Goal: Information Seeking & Learning: Compare options

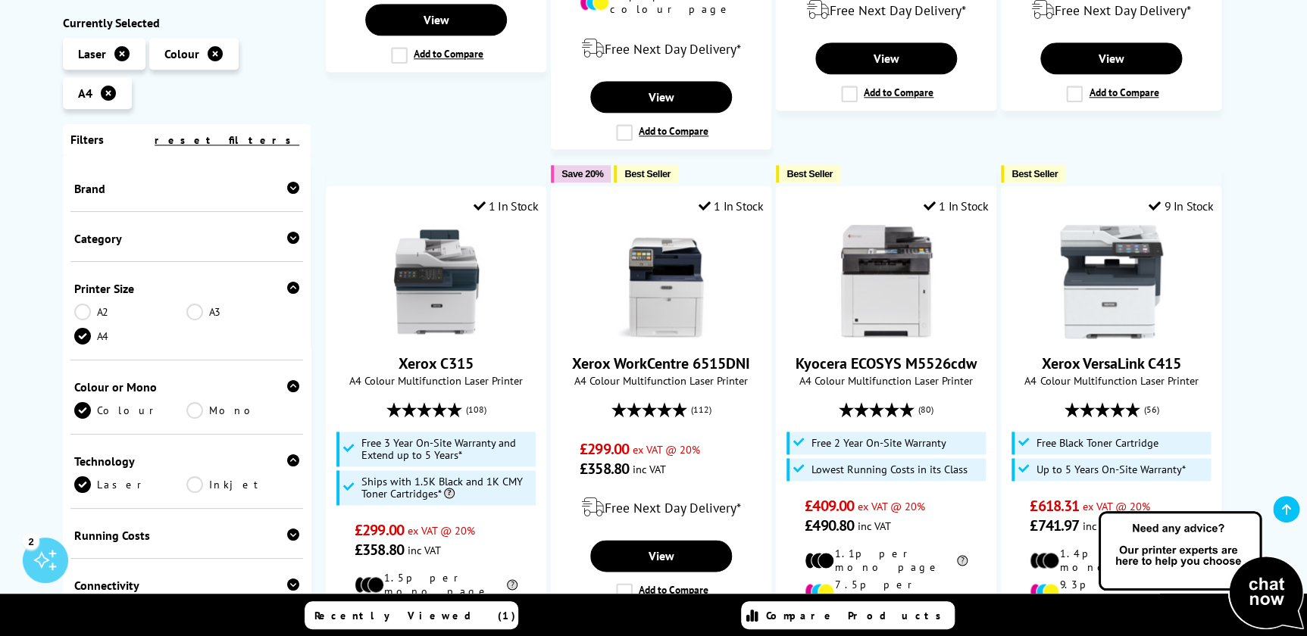
click at [289, 189] on icon at bounding box center [293, 188] width 12 height 12
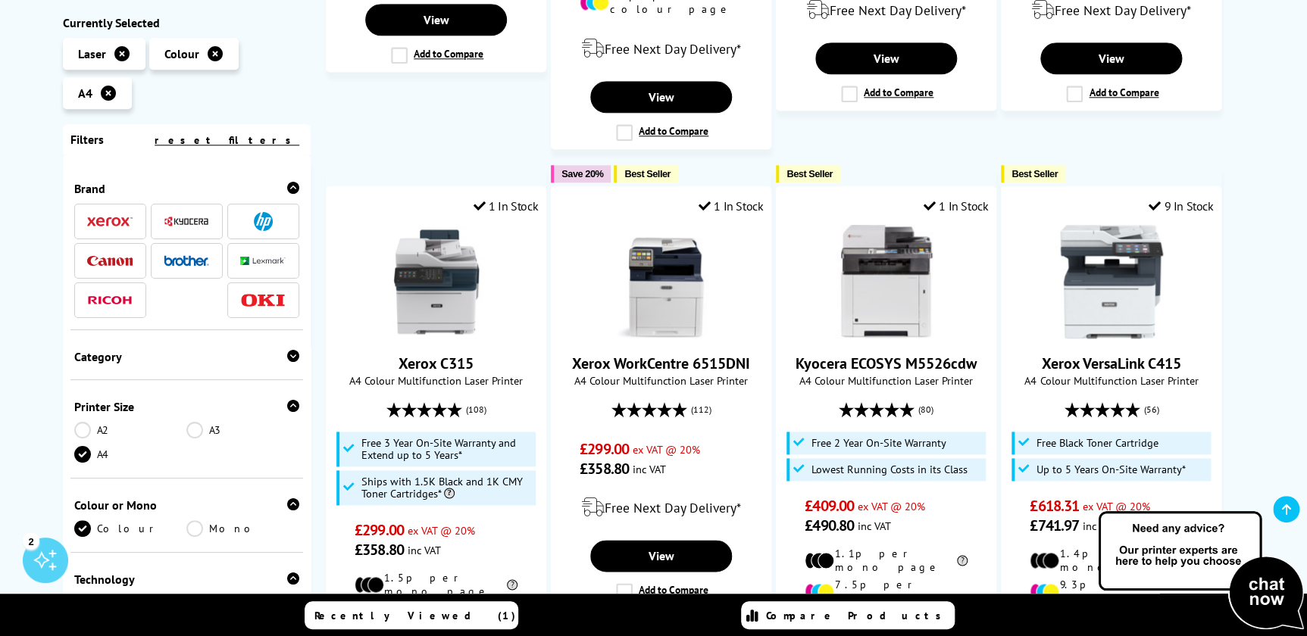
click at [267, 224] on img at bounding box center [263, 221] width 19 height 19
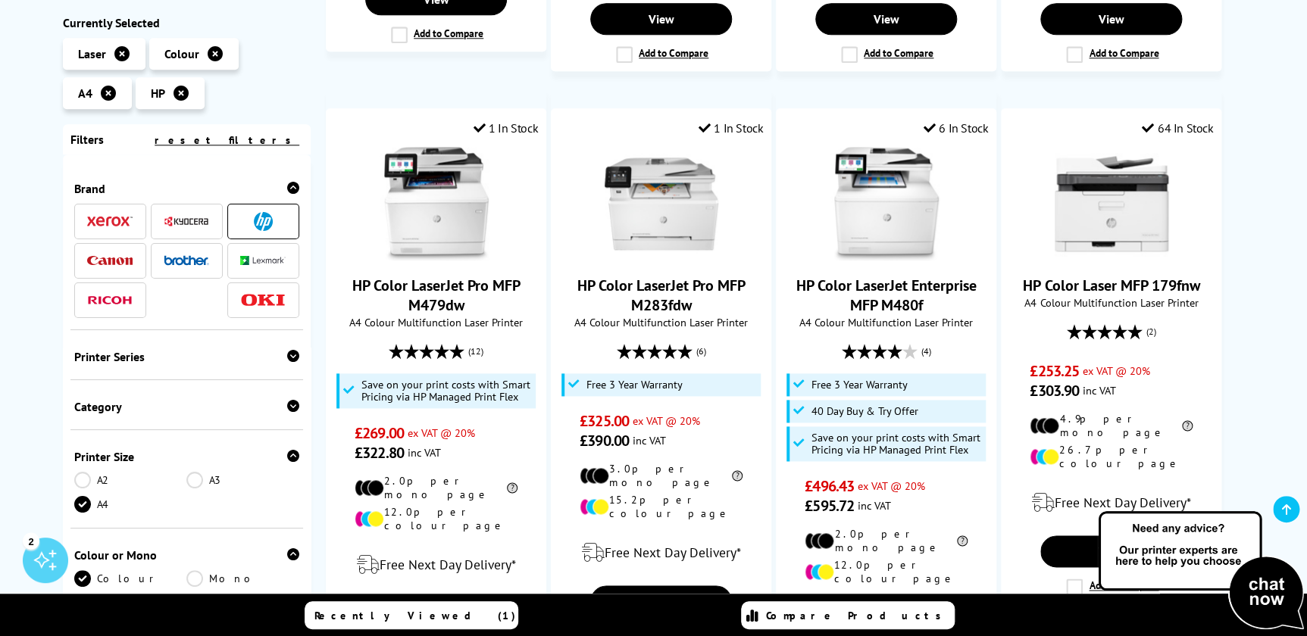
click at [1282, 508] on icon at bounding box center [1286, 510] width 9 height 12
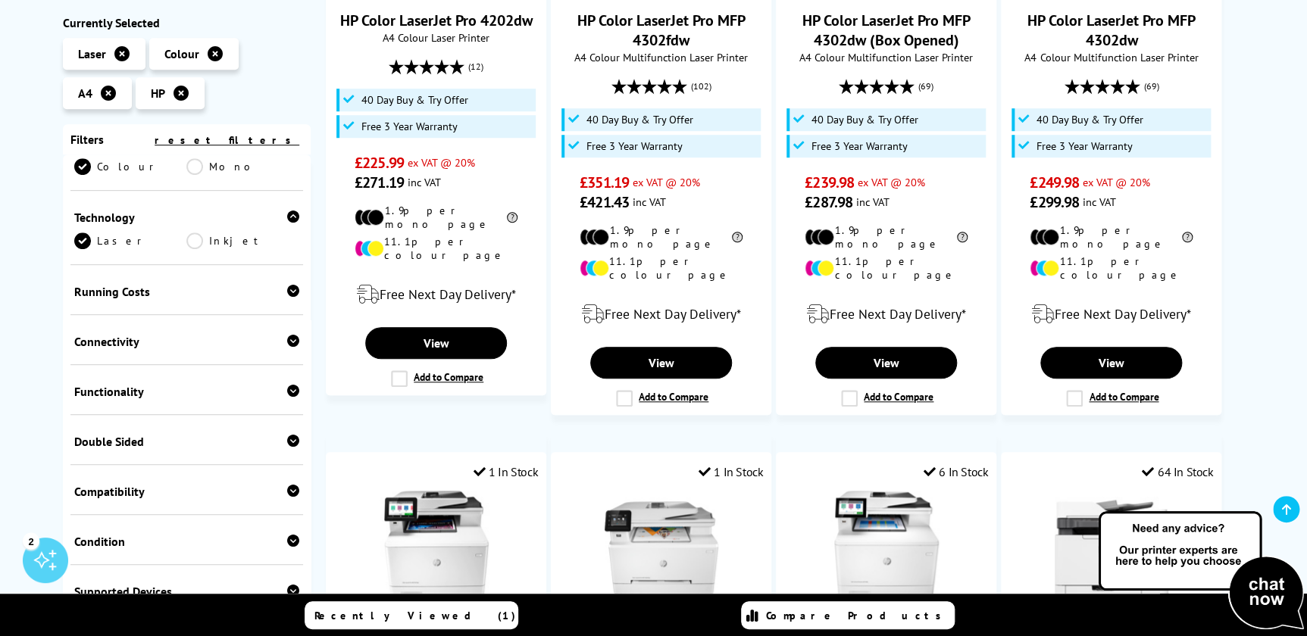
scroll to position [413, 0]
click at [178, 399] on div "Functionality" at bounding box center [187, 390] width 226 height 15
click at [191, 423] on link "Scan" at bounding box center [242, 414] width 113 height 17
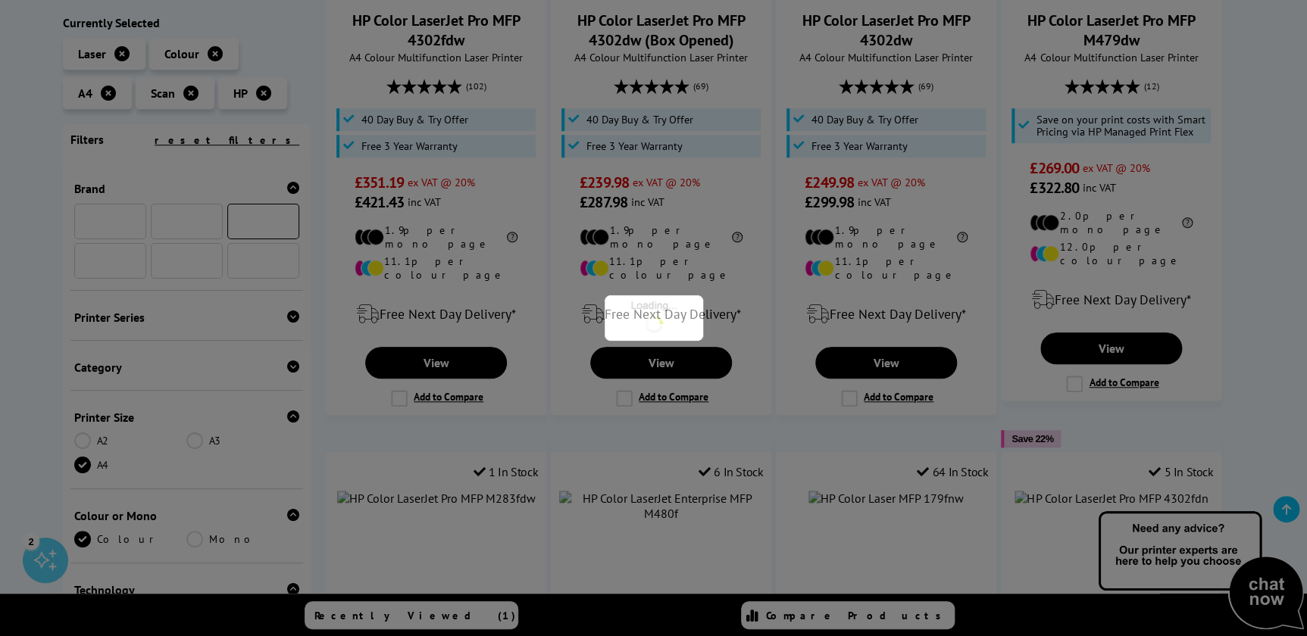
scroll to position [588, 0]
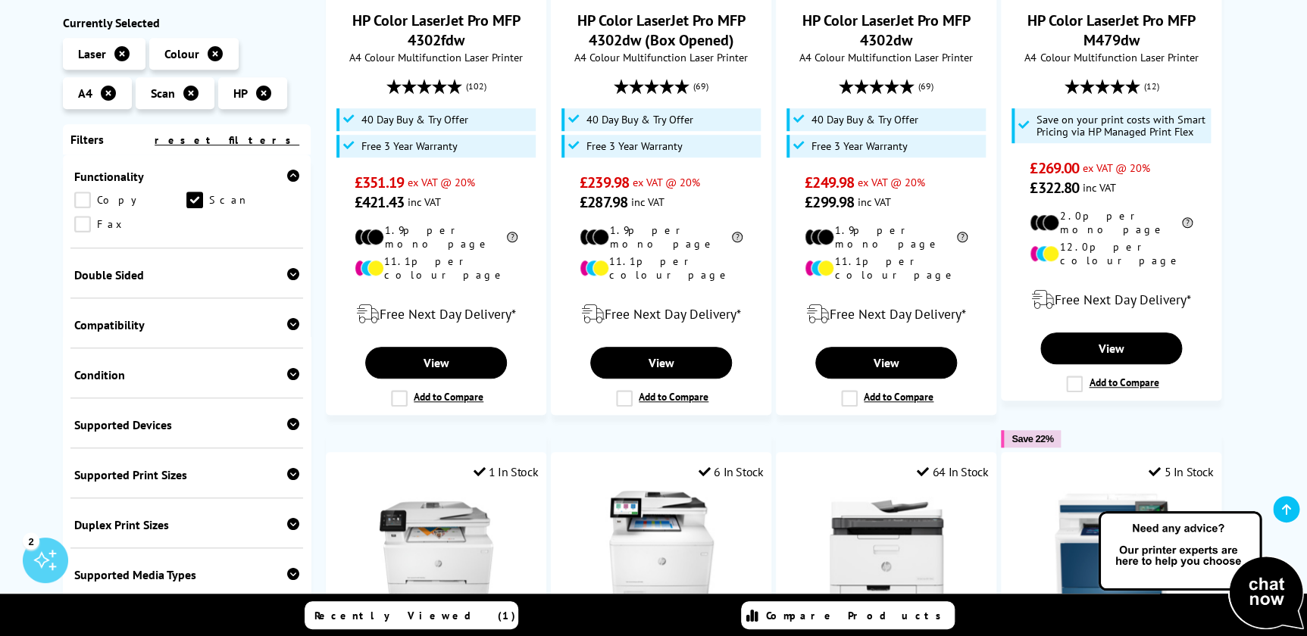
click at [80, 206] on link "Copy" at bounding box center [130, 200] width 113 height 17
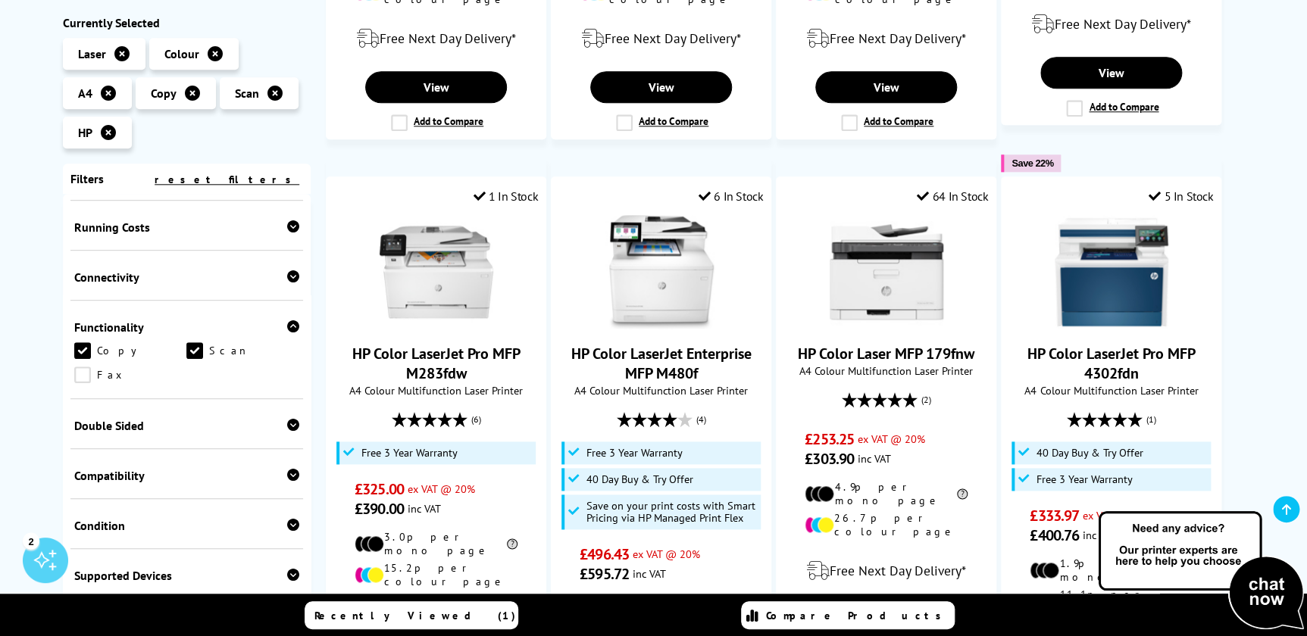
scroll to position [482, 0]
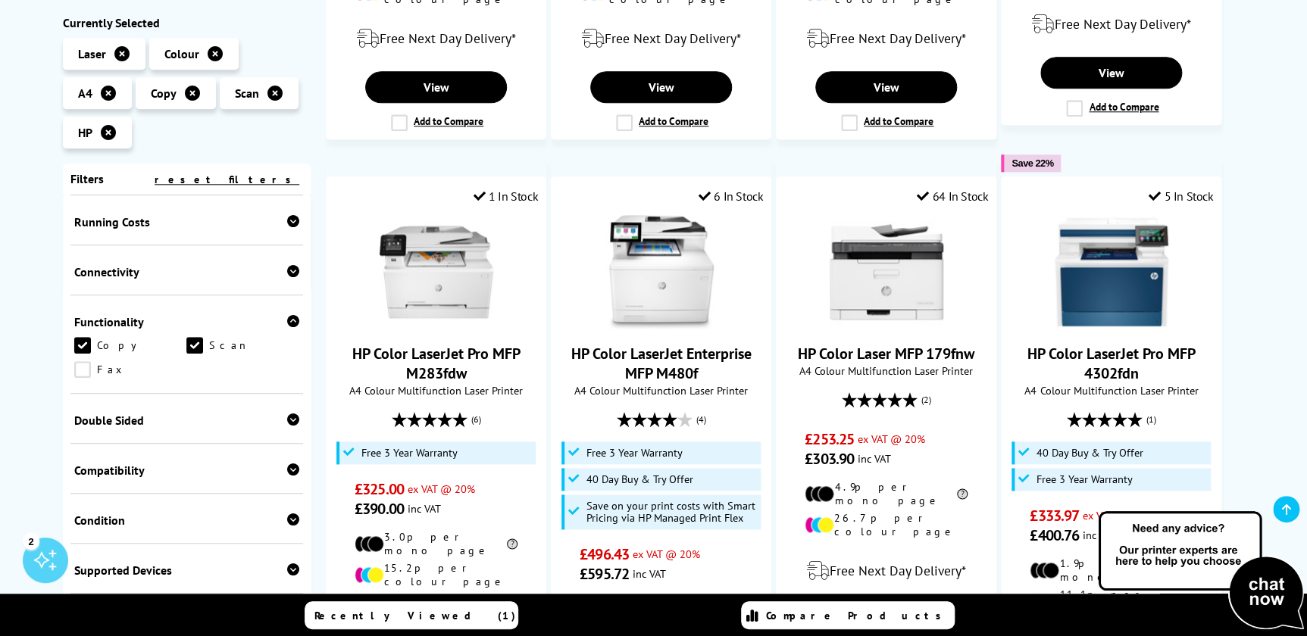
click at [242, 424] on div "Double Sided" at bounding box center [187, 420] width 226 height 15
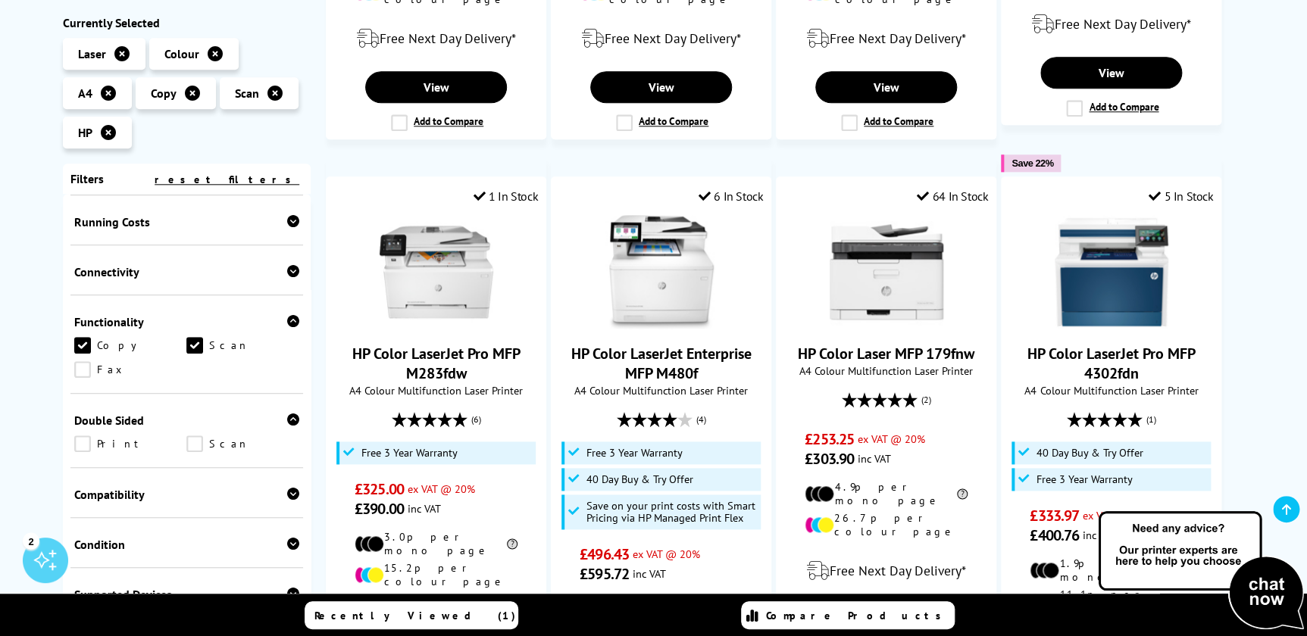
click at [79, 447] on link "Print" at bounding box center [130, 444] width 113 height 17
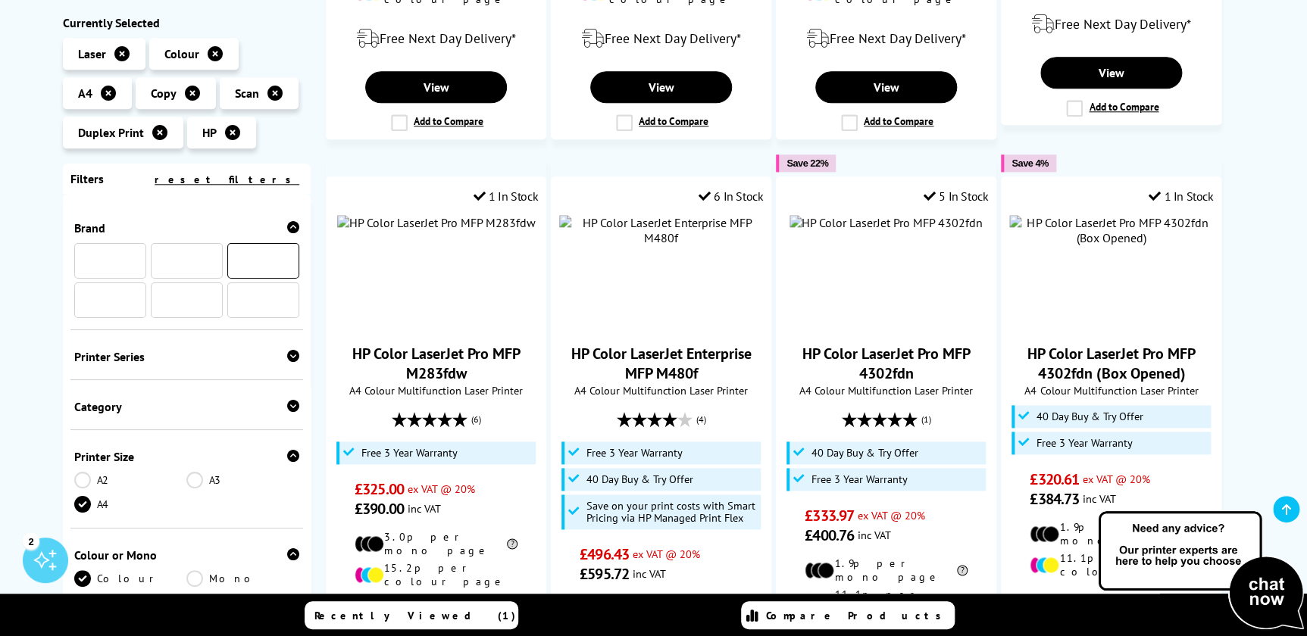
scroll to position [705, 0]
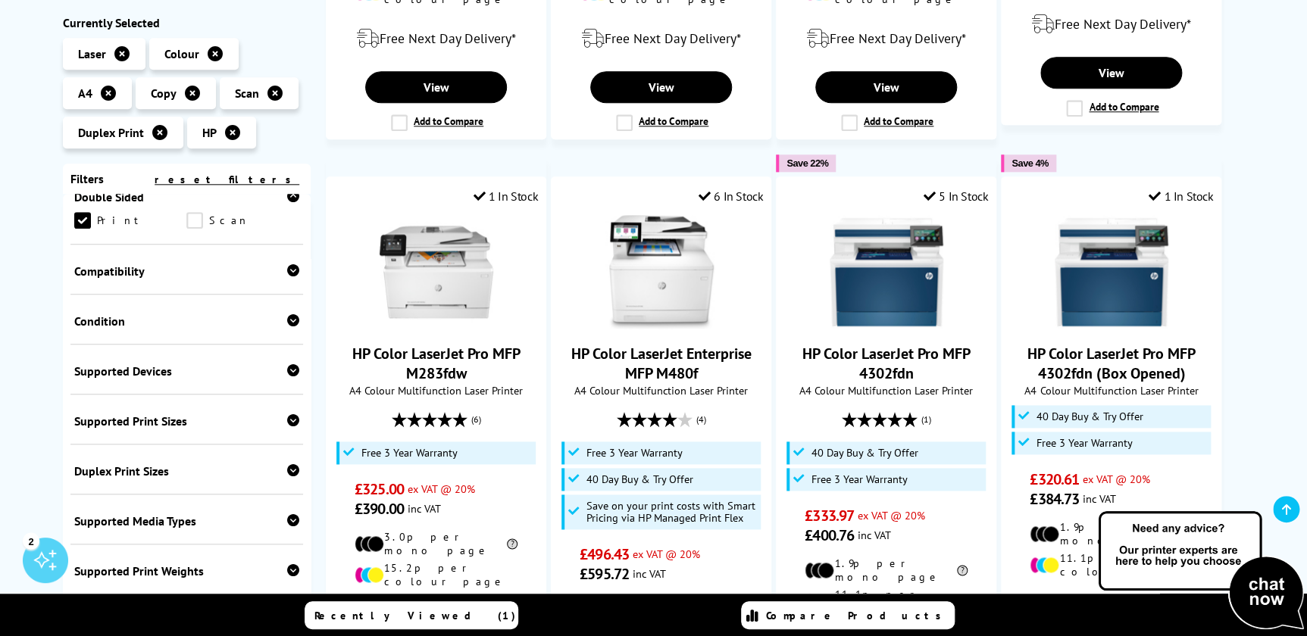
click at [191, 229] on link "Scan" at bounding box center [242, 220] width 113 height 17
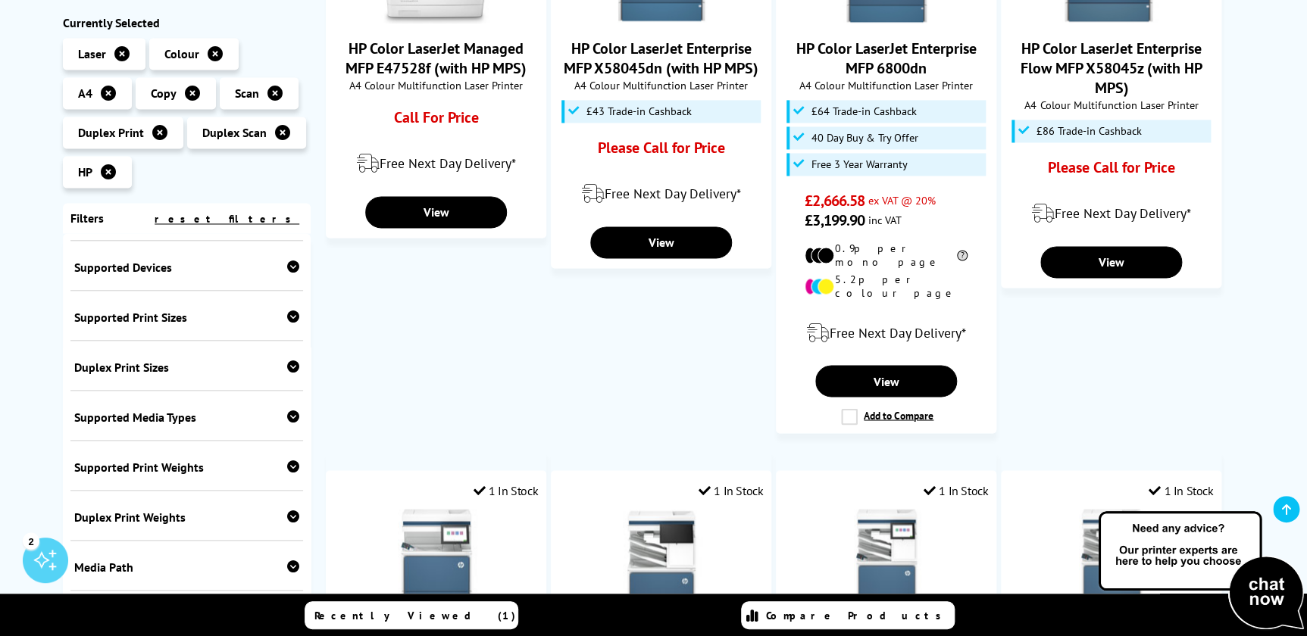
scroll to position [1377, 0]
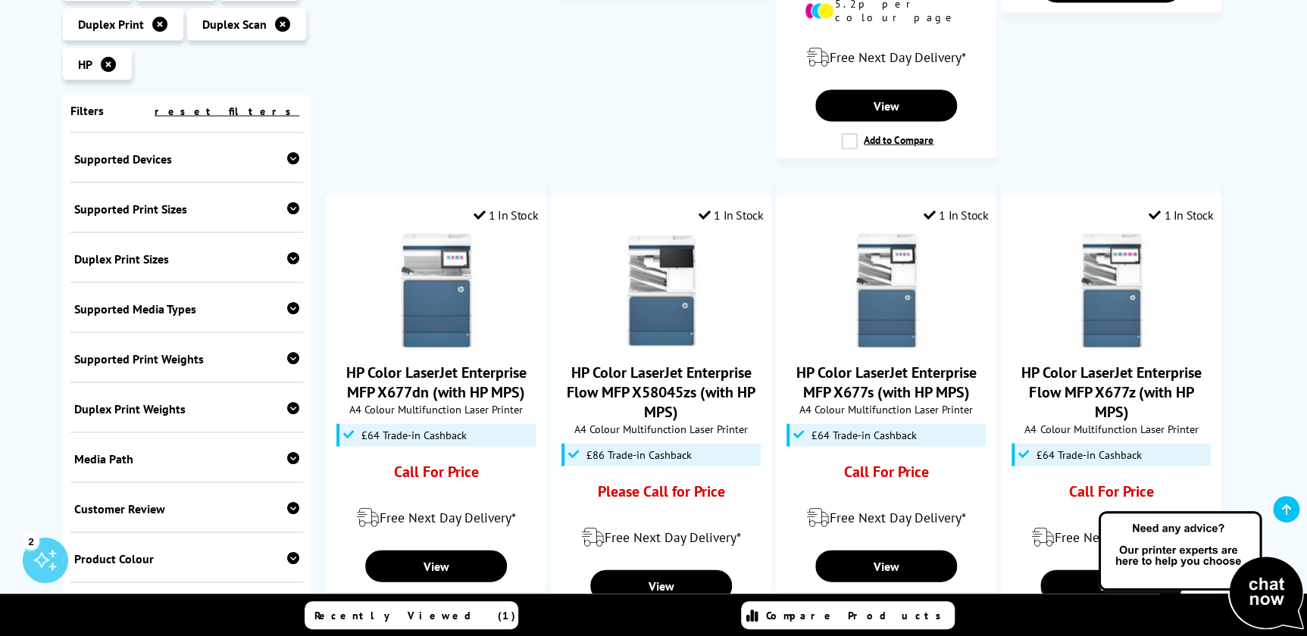
click at [178, 202] on div "Supported Print Sizes" at bounding box center [187, 209] width 226 height 15
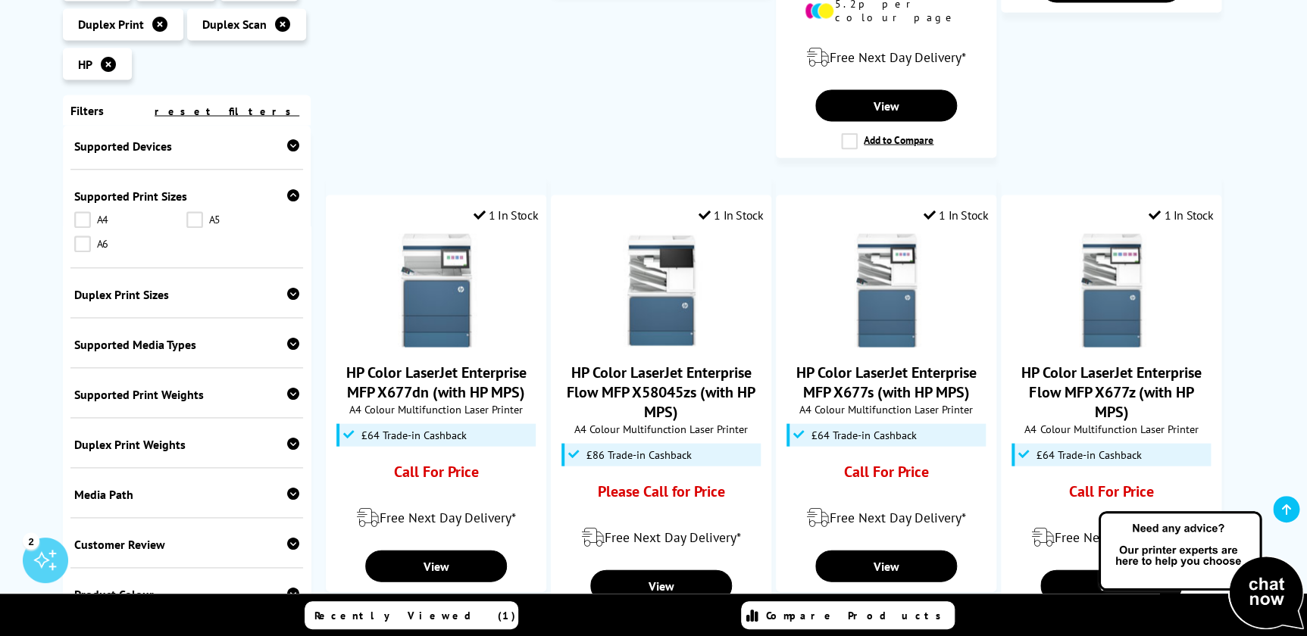
click at [88, 211] on link "A4" at bounding box center [130, 219] width 113 height 17
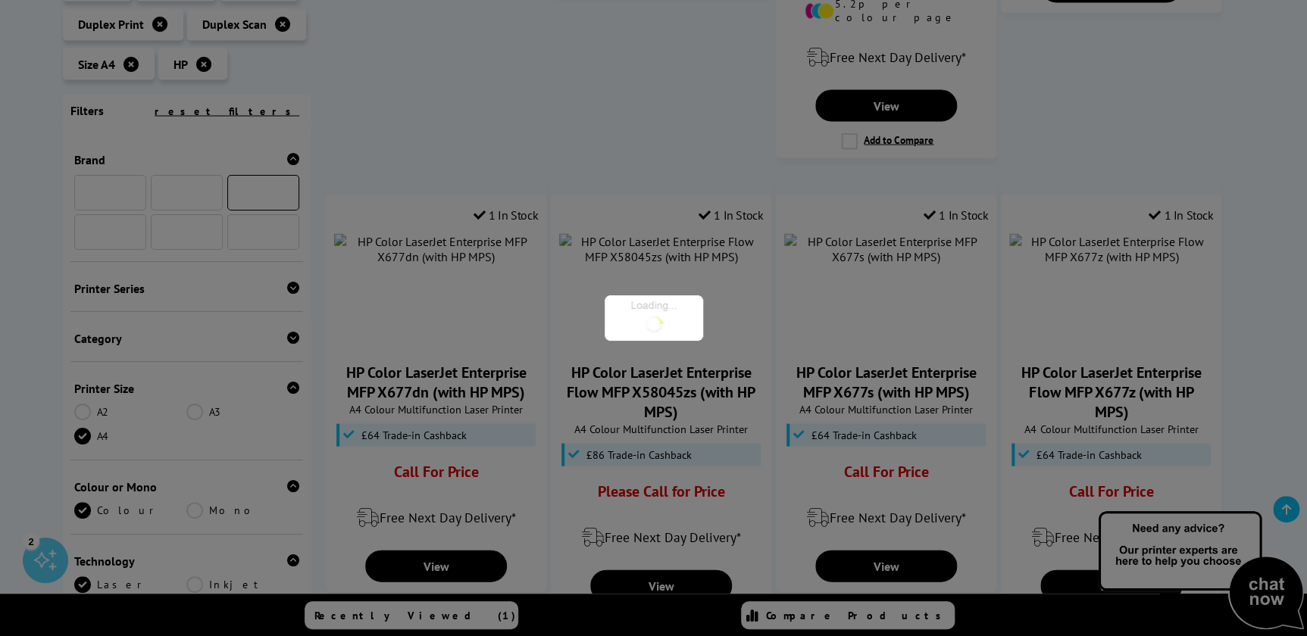
scroll to position [861, 0]
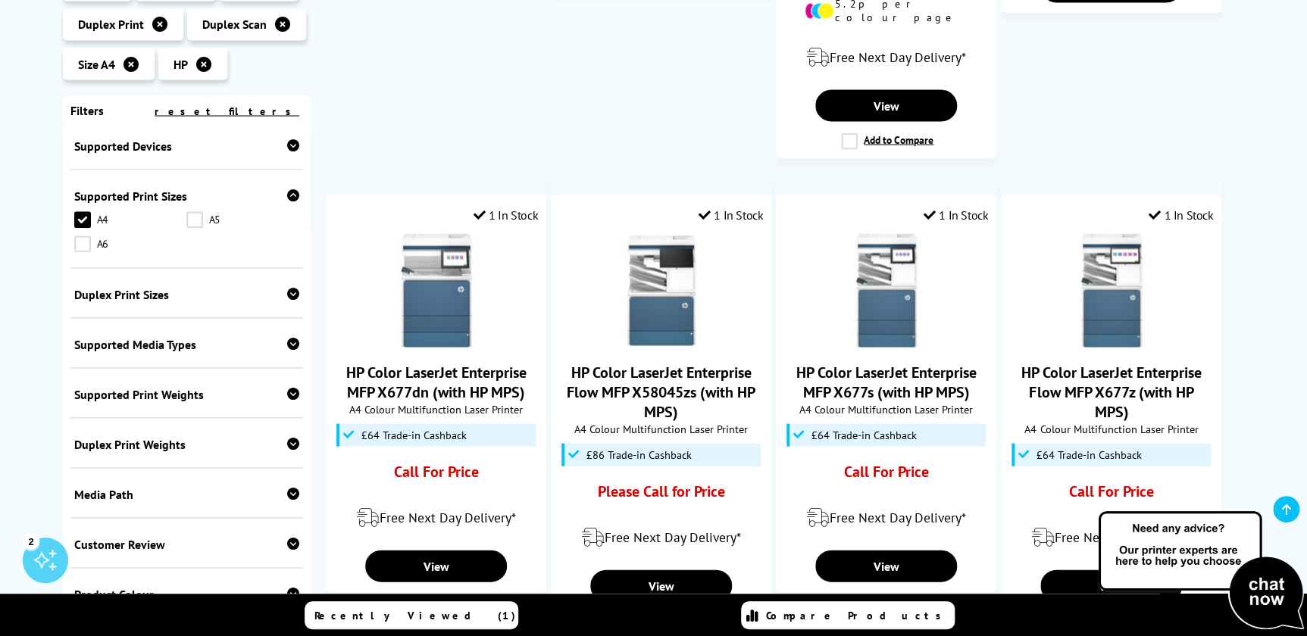
click at [166, 189] on div "Supported Print Sizes" at bounding box center [187, 196] width 226 height 15
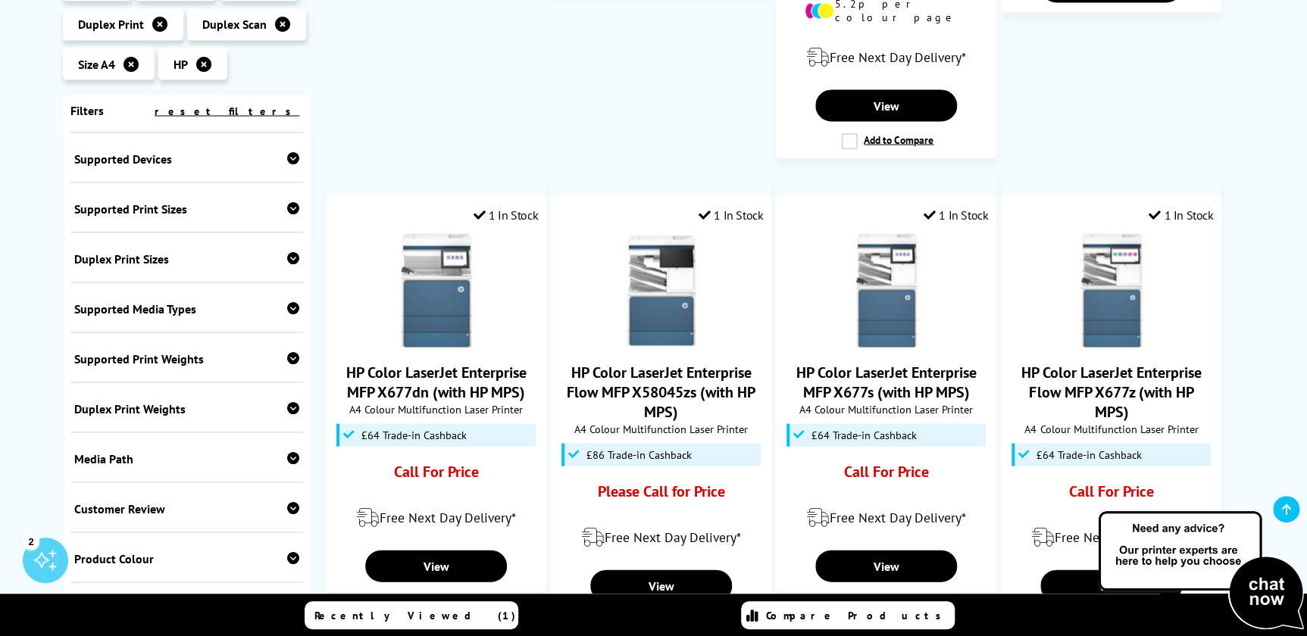
click at [164, 133] on div "Supported Devices Desktop PC Laptop Chromebook iPhone iPad Android Phone Androi…" at bounding box center [186, 158] width 233 height 50
click at [164, 152] on div "Supported Devices" at bounding box center [187, 159] width 226 height 15
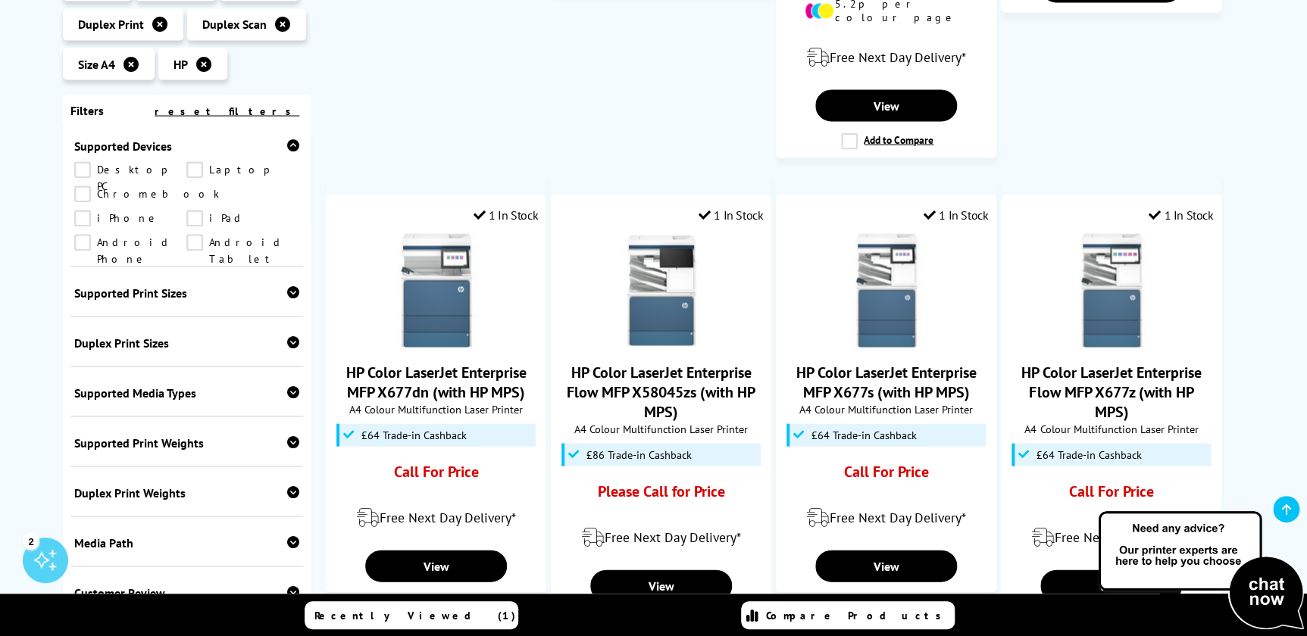
click at [164, 139] on div "Supported Devices" at bounding box center [187, 146] width 226 height 15
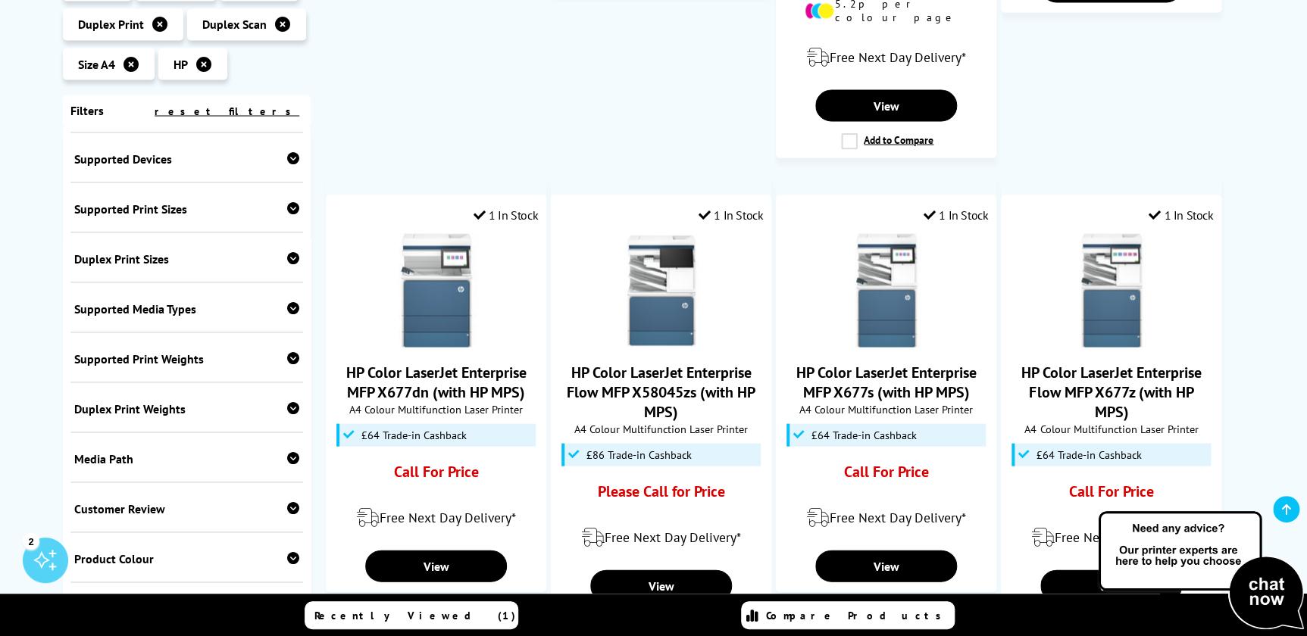
click at [164, 152] on div "Supported Devices" at bounding box center [187, 159] width 226 height 15
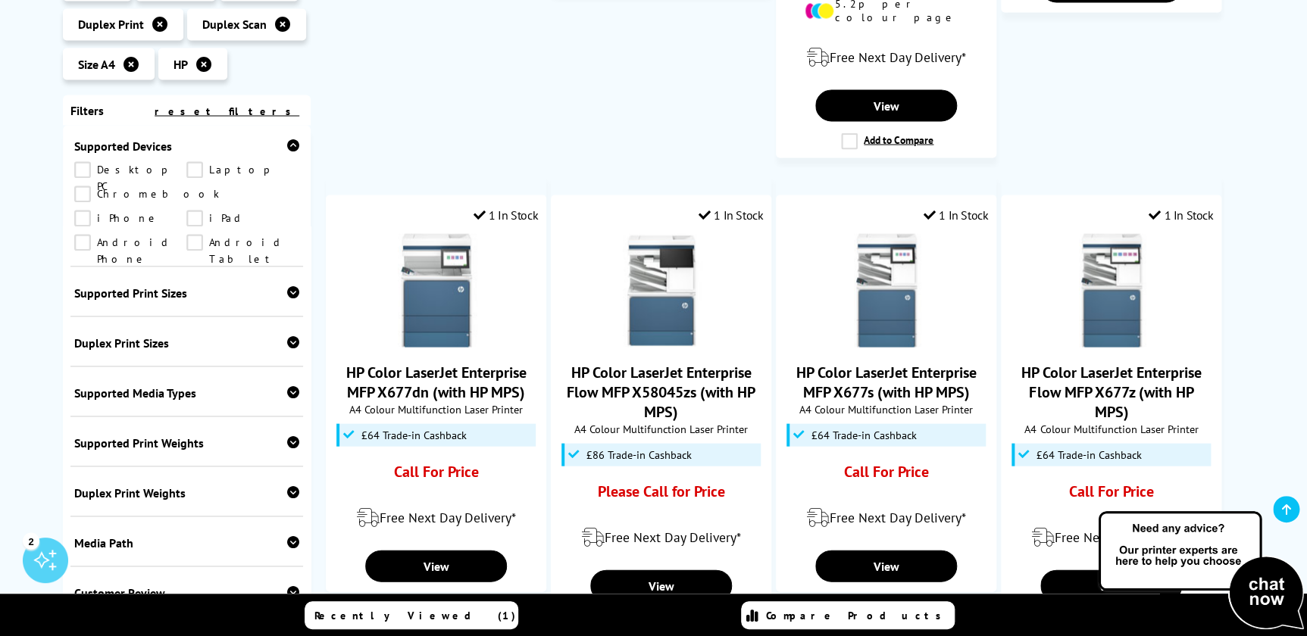
click at [164, 139] on div "Supported Devices" at bounding box center [187, 146] width 226 height 15
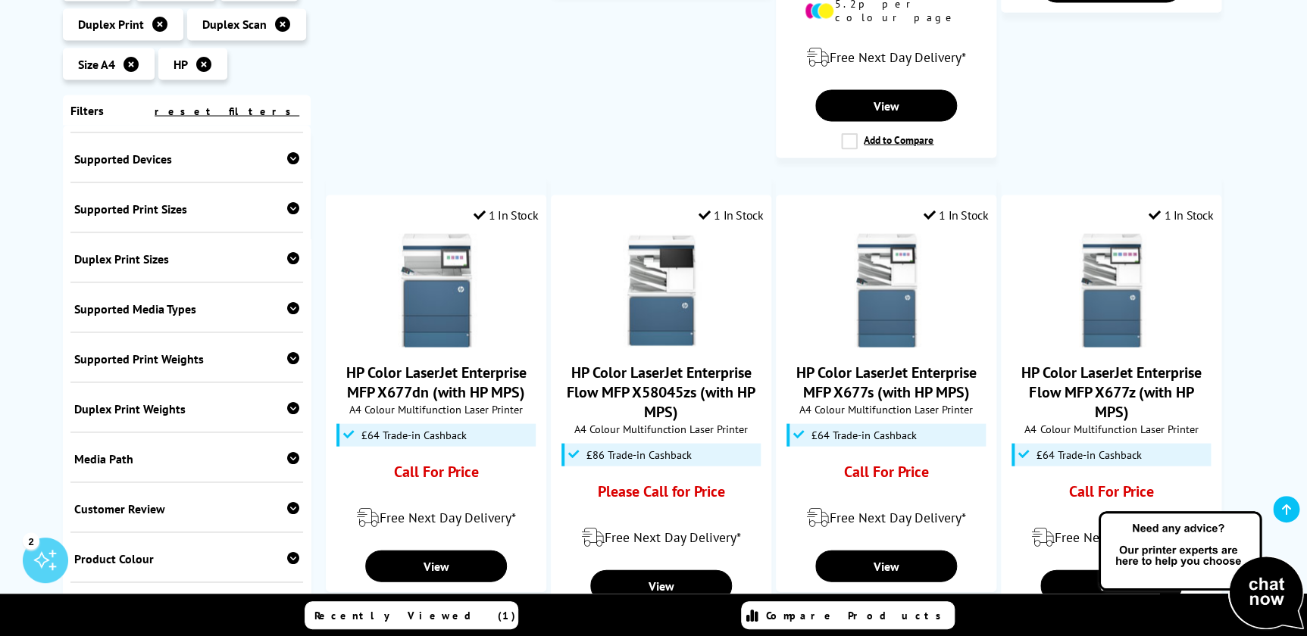
click at [130, 452] on div "Media Path" at bounding box center [187, 459] width 226 height 15
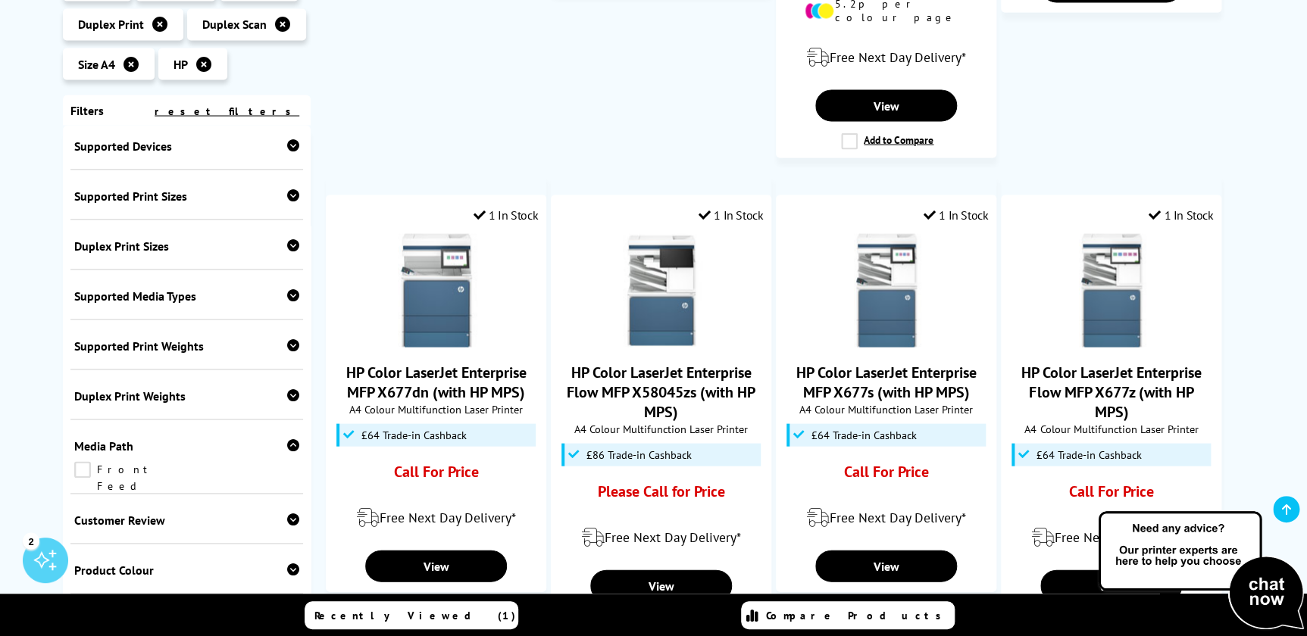
click at [130, 439] on div "Media Path" at bounding box center [187, 446] width 226 height 15
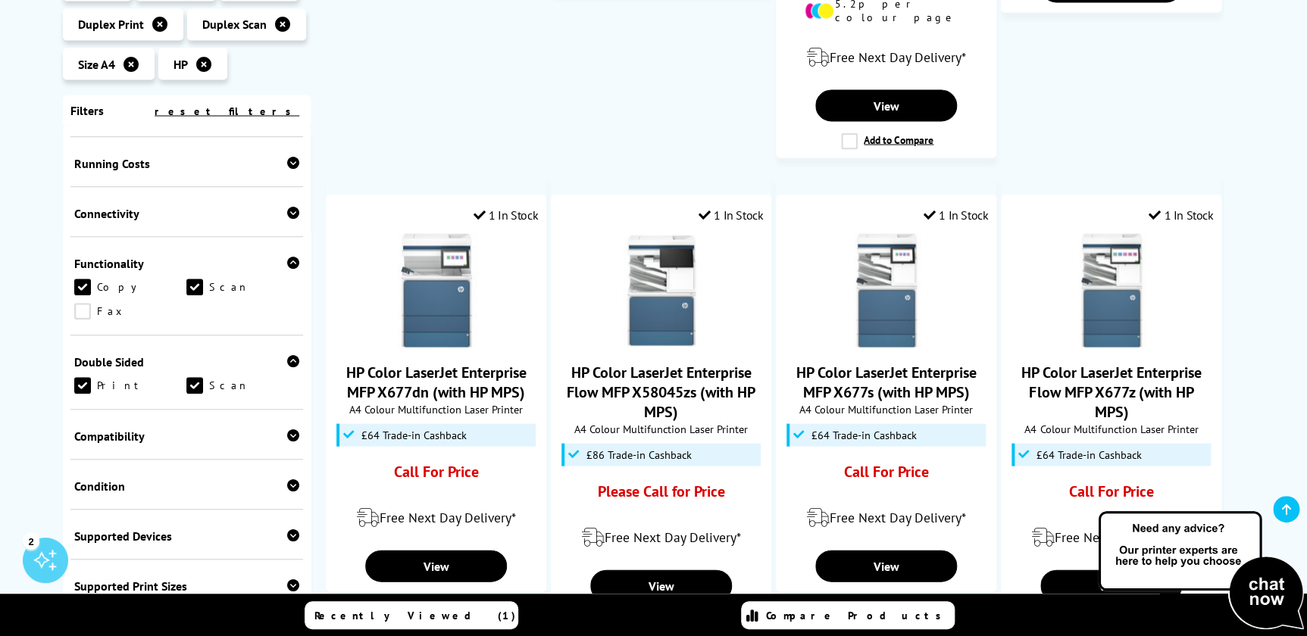
scroll to position [448, 0]
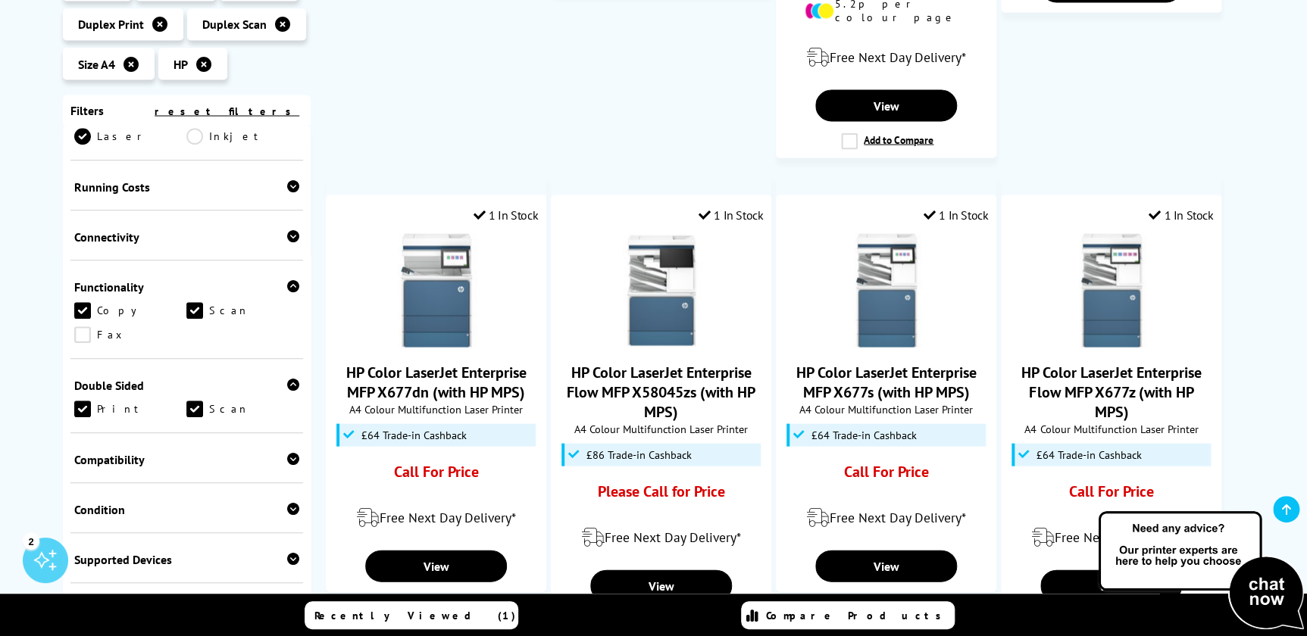
click at [155, 452] on div "Compatibility" at bounding box center [187, 459] width 226 height 15
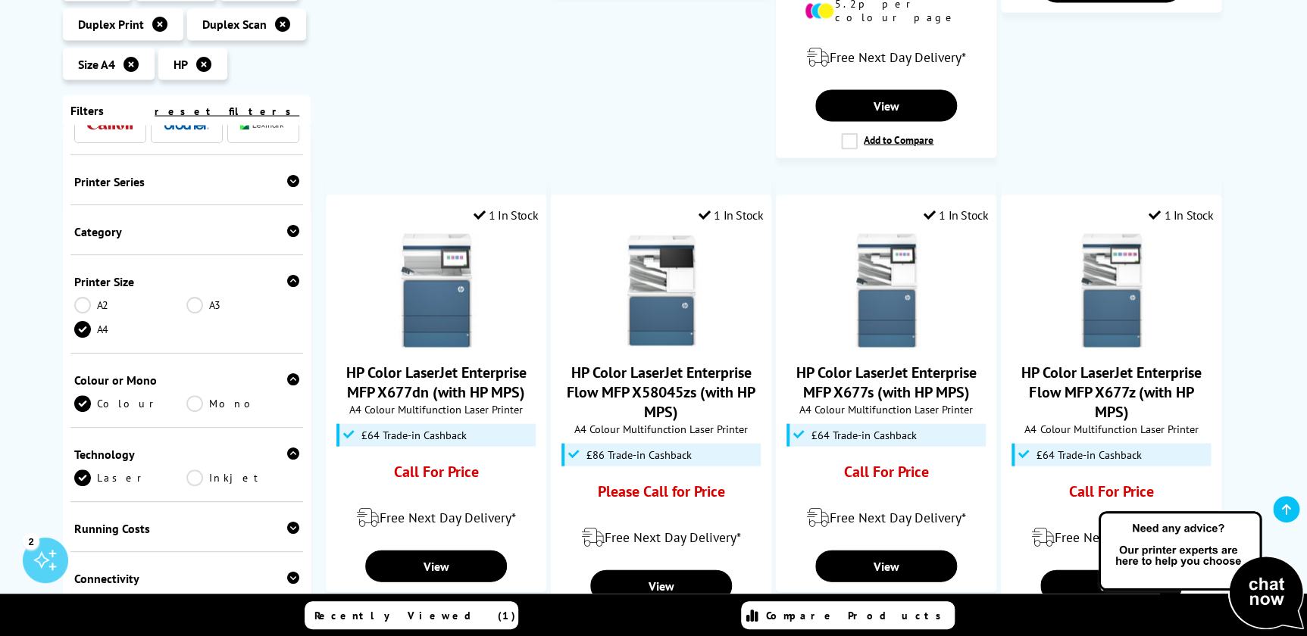
scroll to position [0, 0]
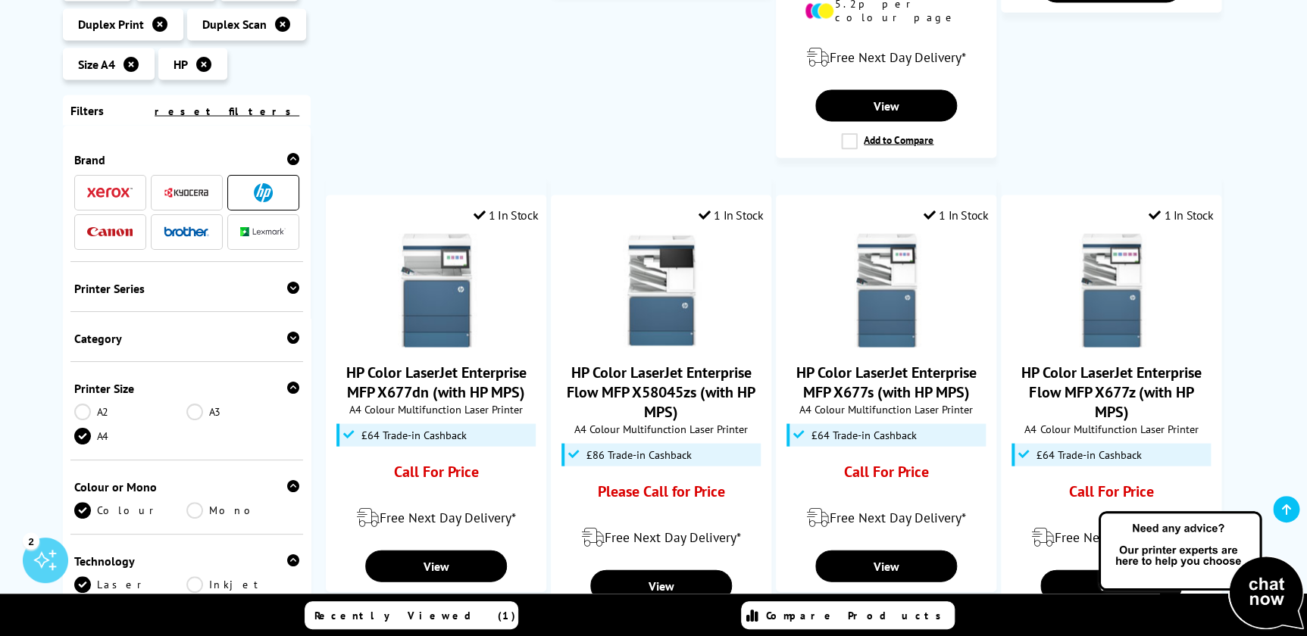
click at [153, 261] on div "Printer Series Color LaserJet Enterprise Color LaserJet Pro Color LaserJet Mana…" at bounding box center [186, 286] width 233 height 50
click at [294, 281] on icon at bounding box center [293, 287] width 12 height 12
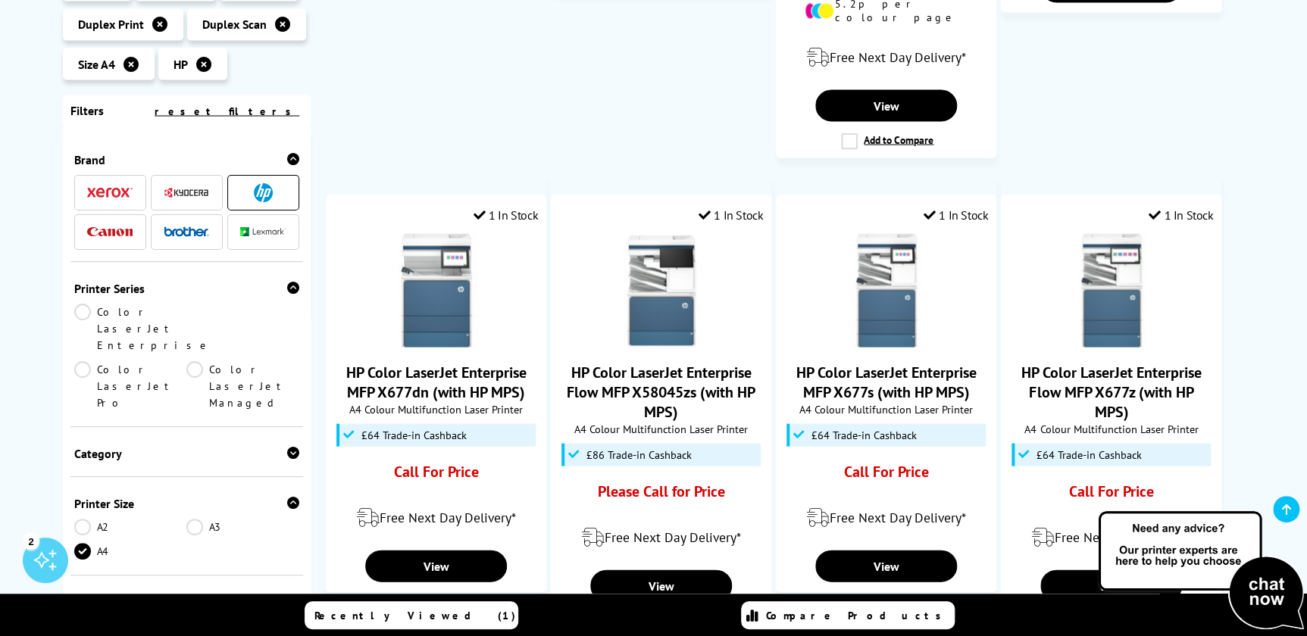
click at [294, 281] on icon at bounding box center [293, 287] width 12 height 12
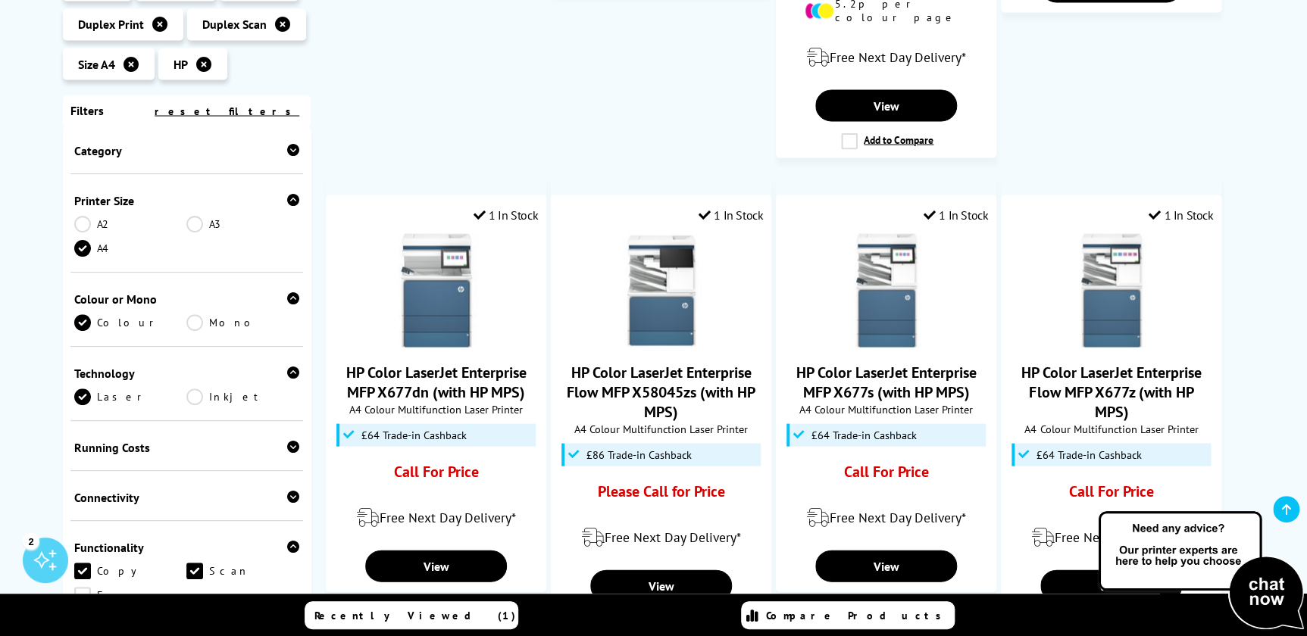
scroll to position [206, 0]
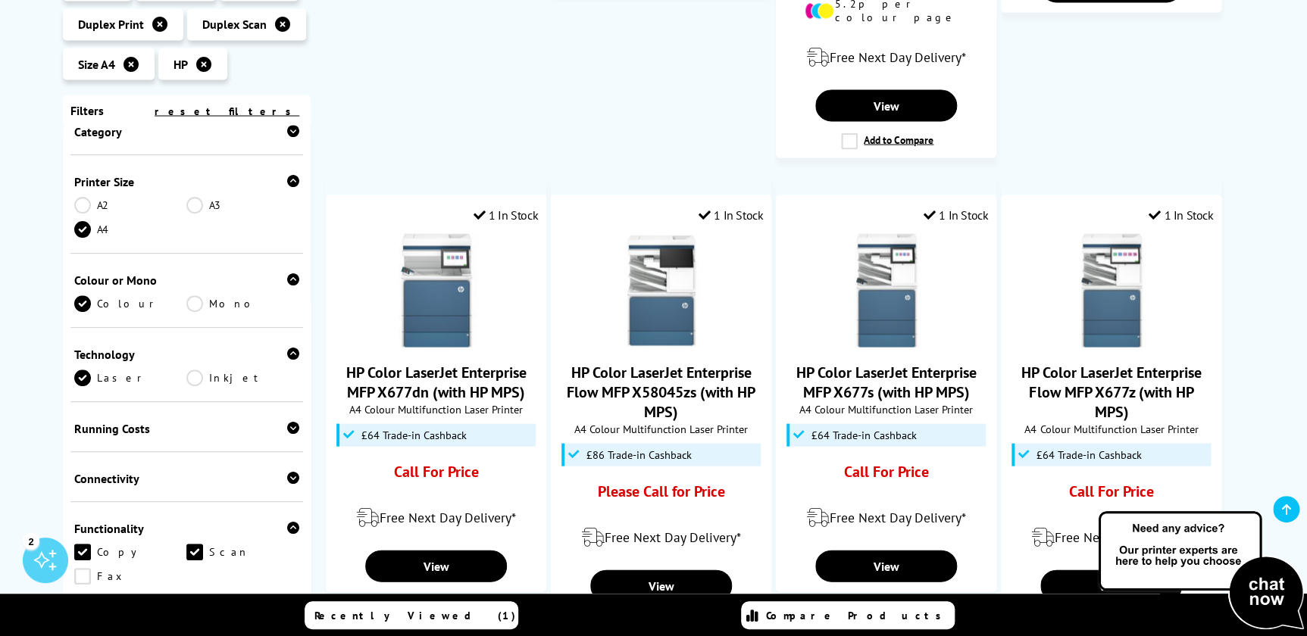
click at [287, 472] on icon at bounding box center [293, 478] width 12 height 12
click at [99, 518] on link "Wireless" at bounding box center [130, 526] width 113 height 17
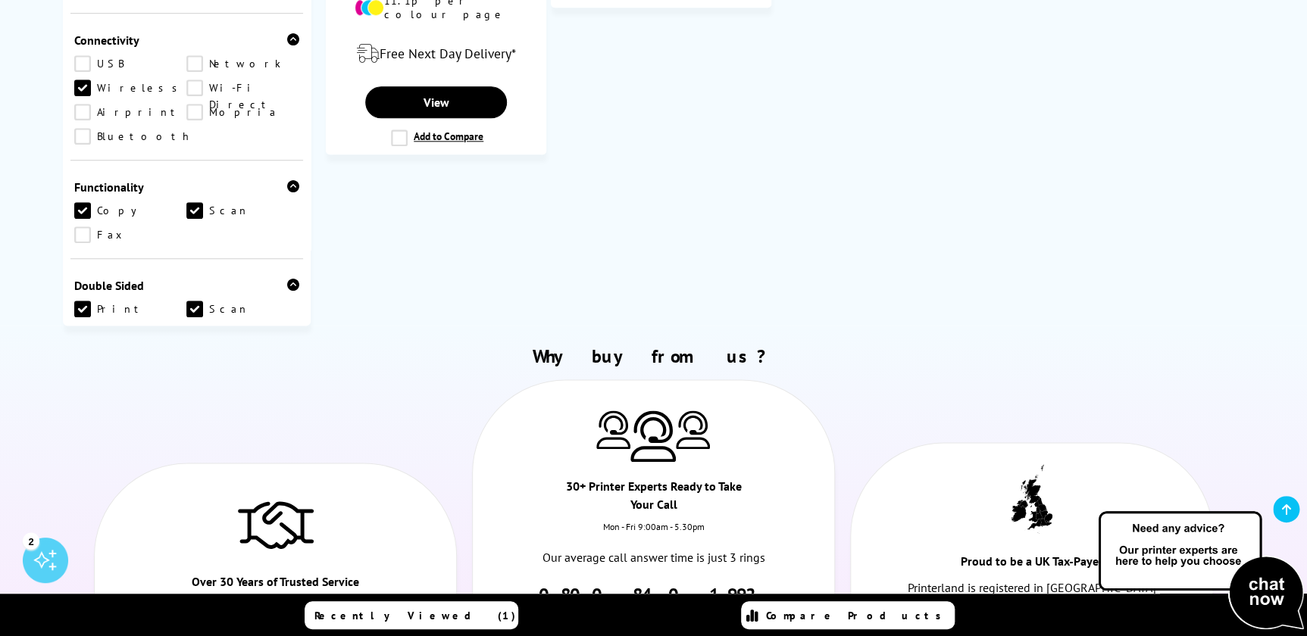
scroll to position [399, 0]
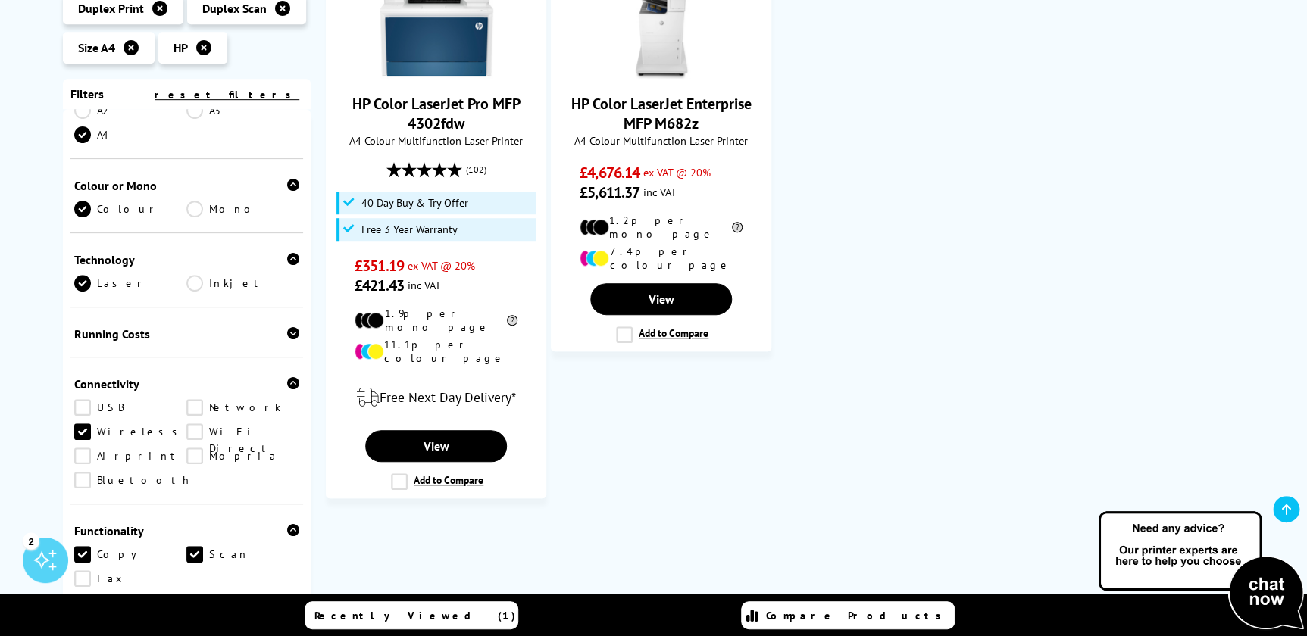
click at [208, 416] on link "Network" at bounding box center [242, 407] width 113 height 17
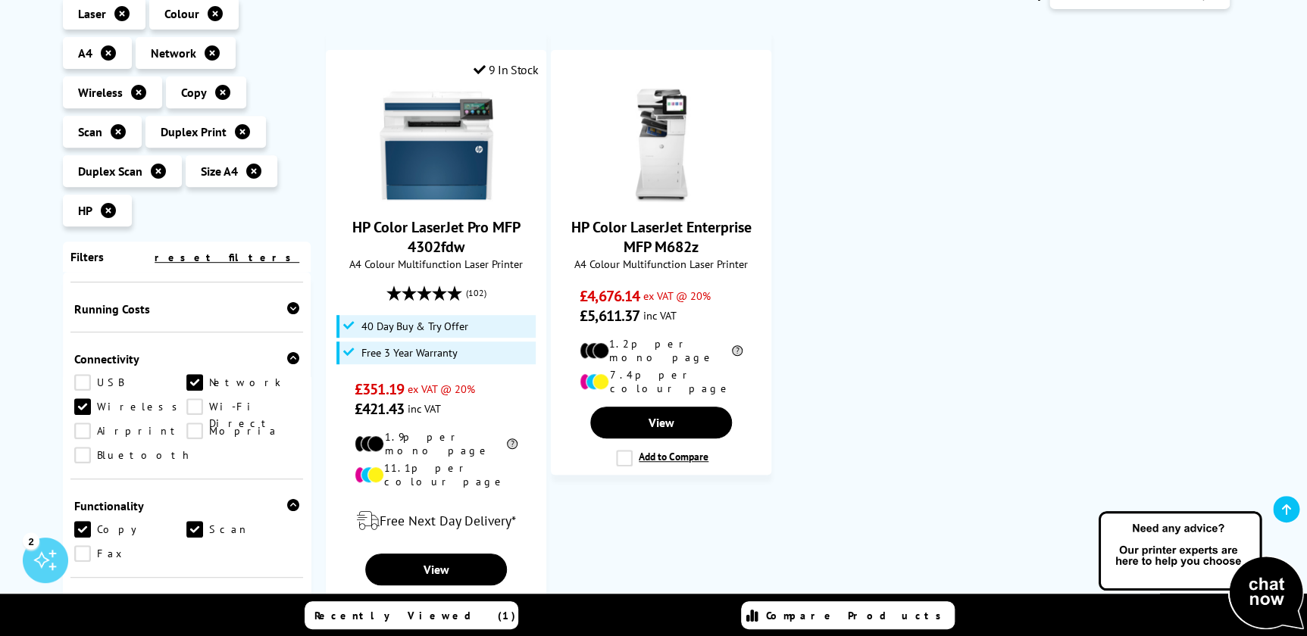
scroll to position [474, 0]
click at [191, 386] on link "Network" at bounding box center [242, 381] width 113 height 17
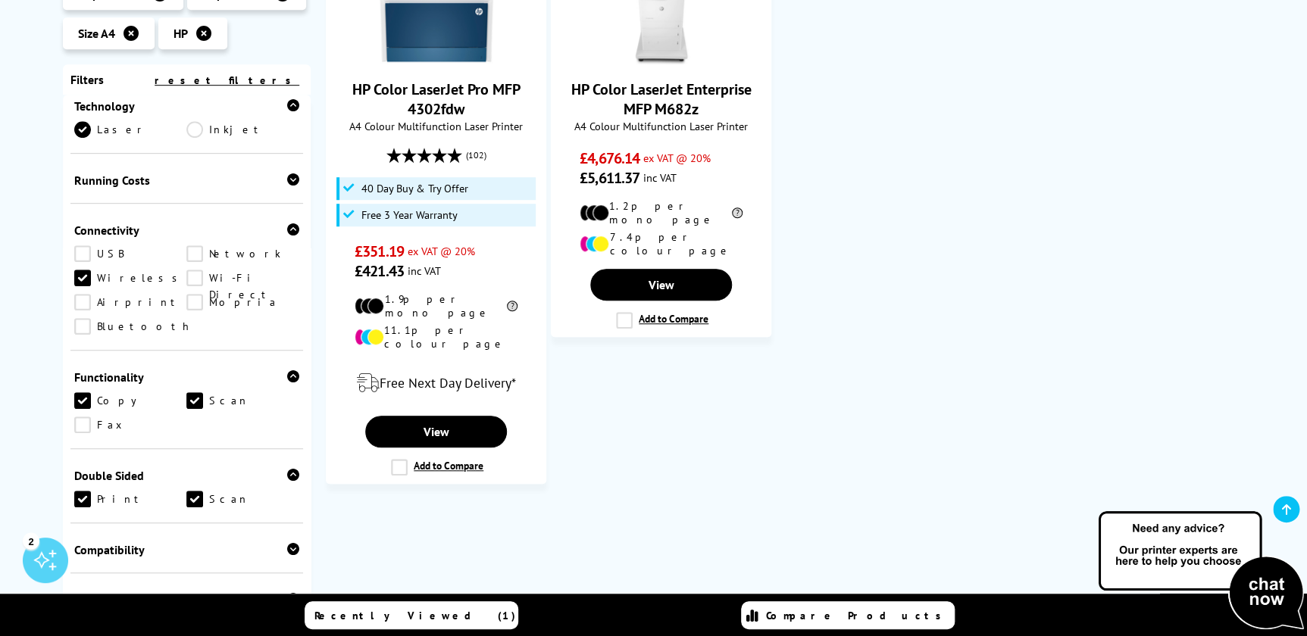
scroll to position [405, 0]
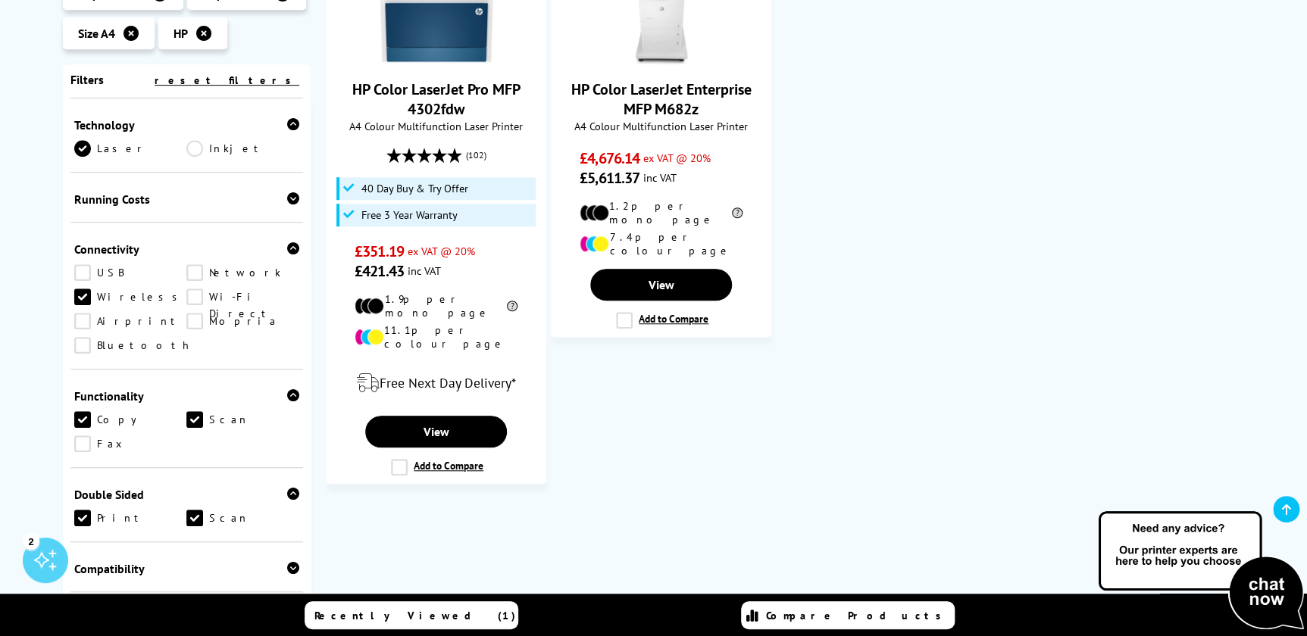
click at [112, 301] on link "Wireless" at bounding box center [130, 297] width 113 height 17
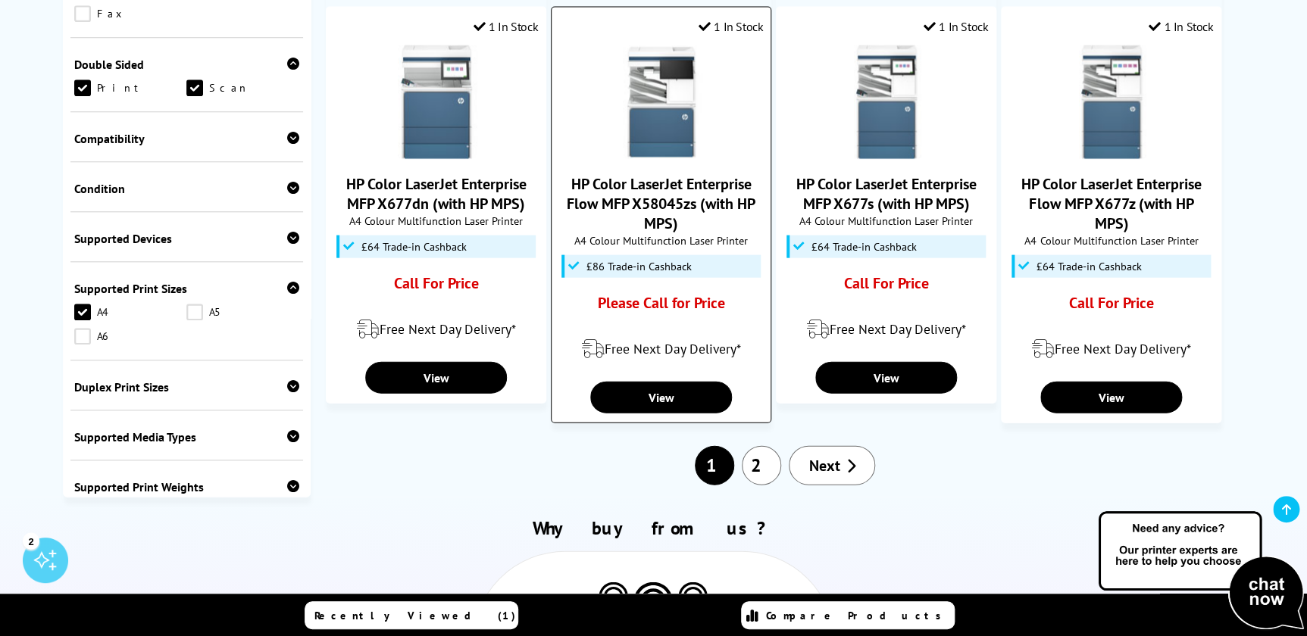
scroll to position [1584, 0]
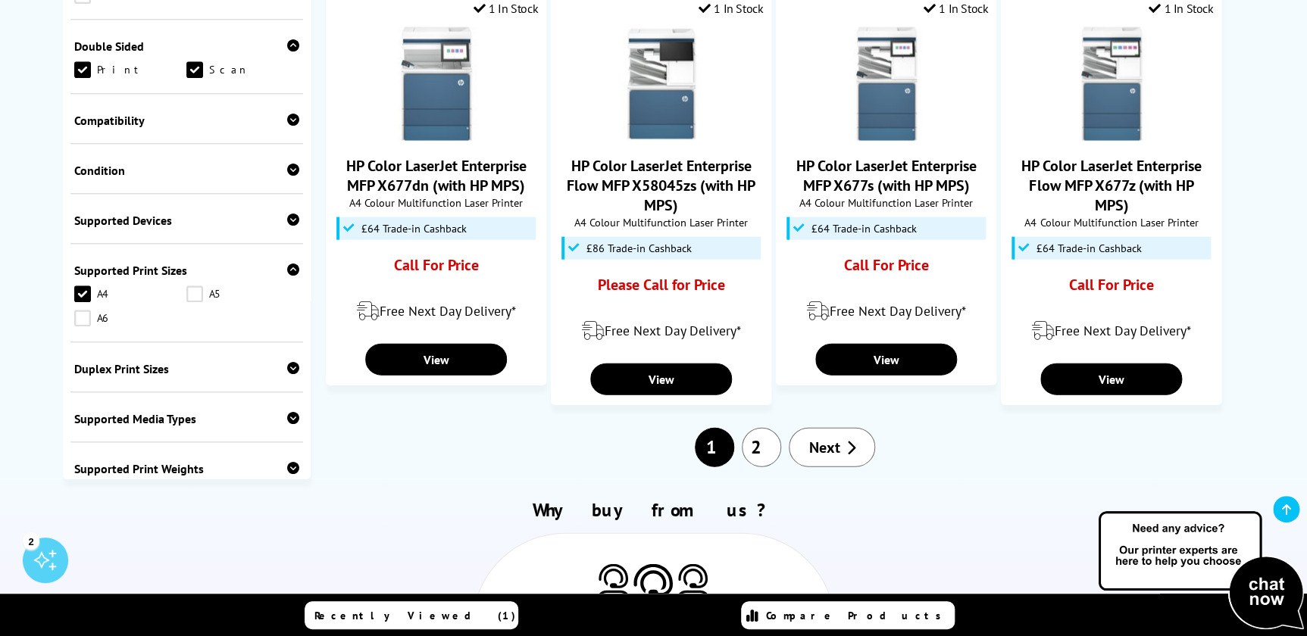
click at [766, 428] on link "2" at bounding box center [761, 447] width 39 height 39
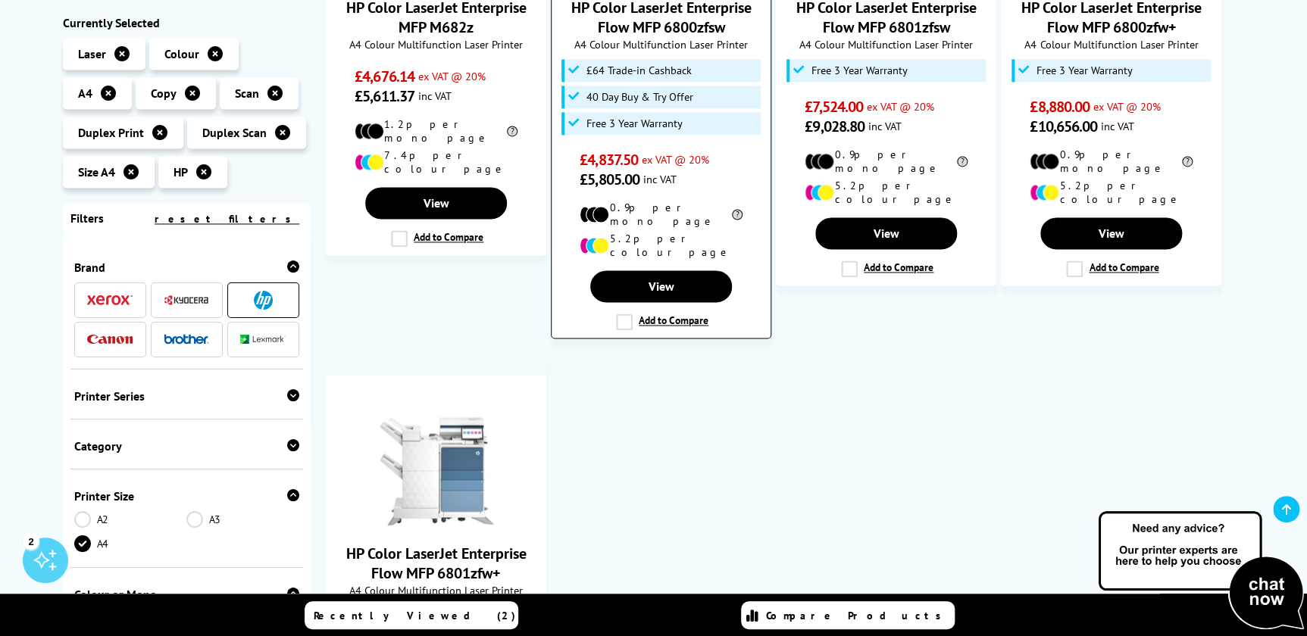
scroll to position [1240, 0]
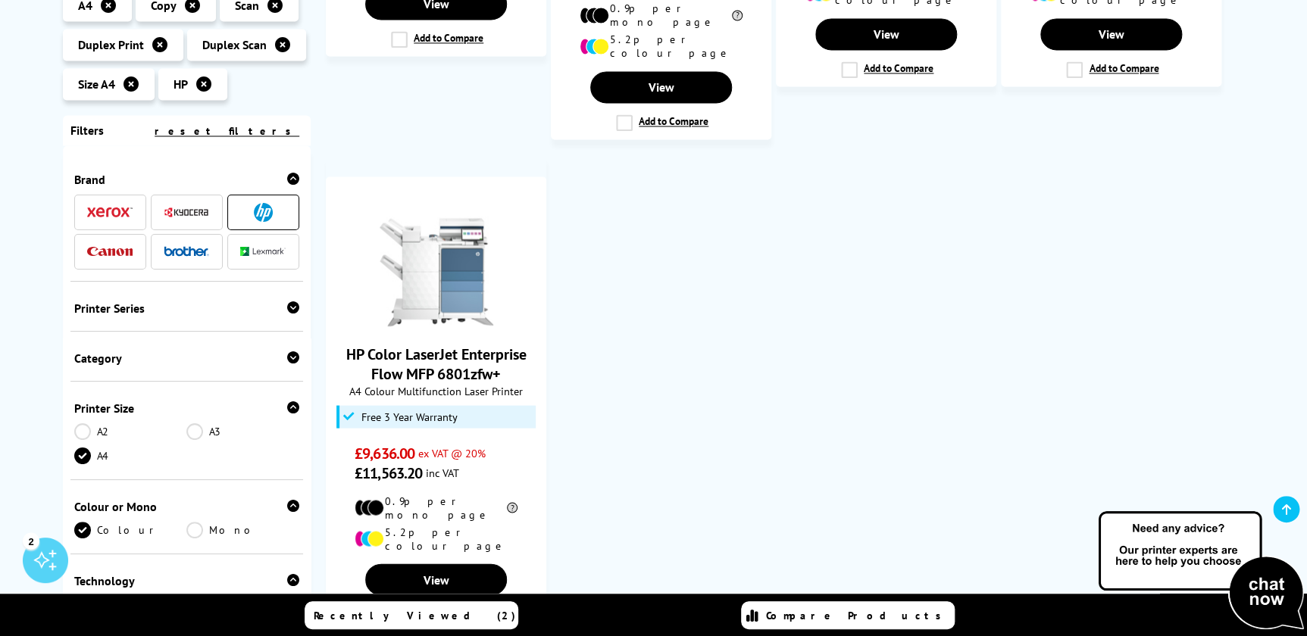
click at [88, 301] on div "Printer Series" at bounding box center [187, 308] width 226 height 15
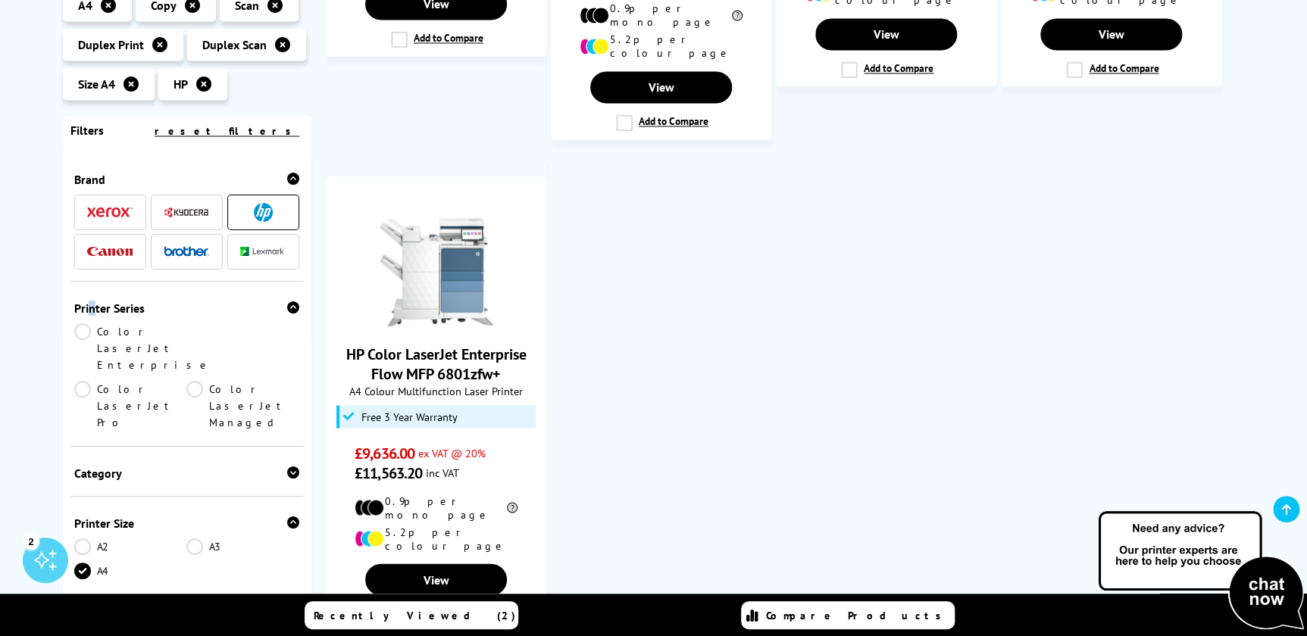
drag, startPoint x: 86, startPoint y: 242, endPoint x: 80, endPoint y: 263, distance: 21.3
click at [80, 324] on link "Color LaserJet Enterprise" at bounding box center [142, 349] width 137 height 50
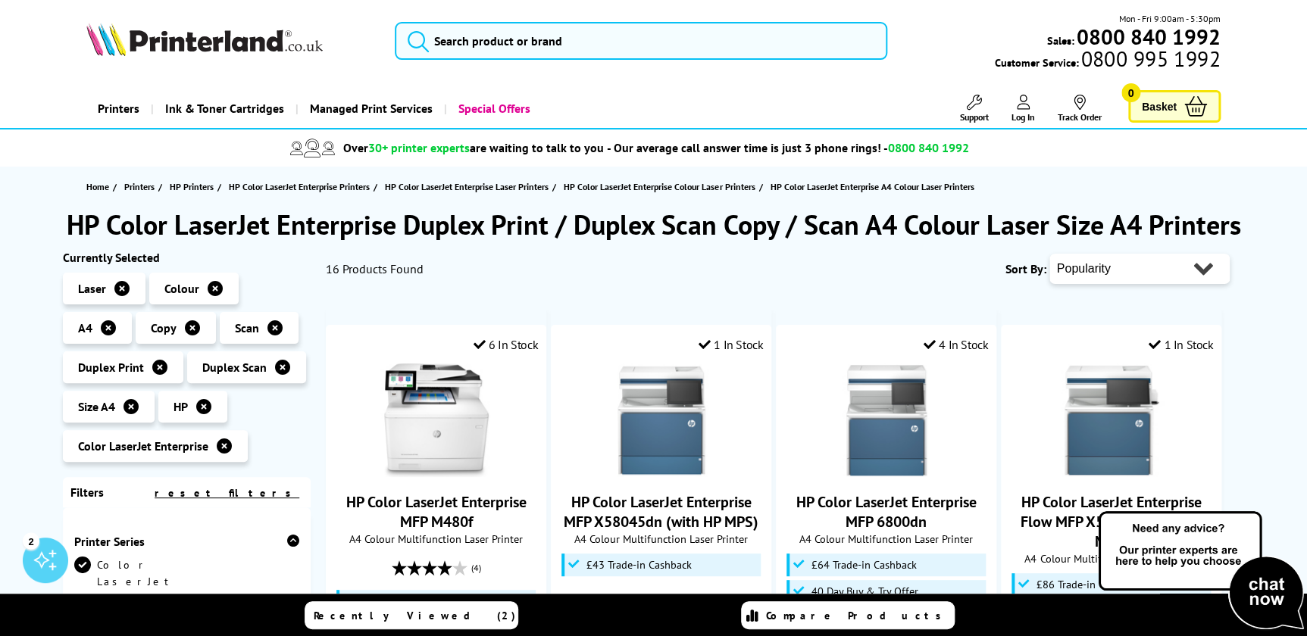
scroll to position [206, 0]
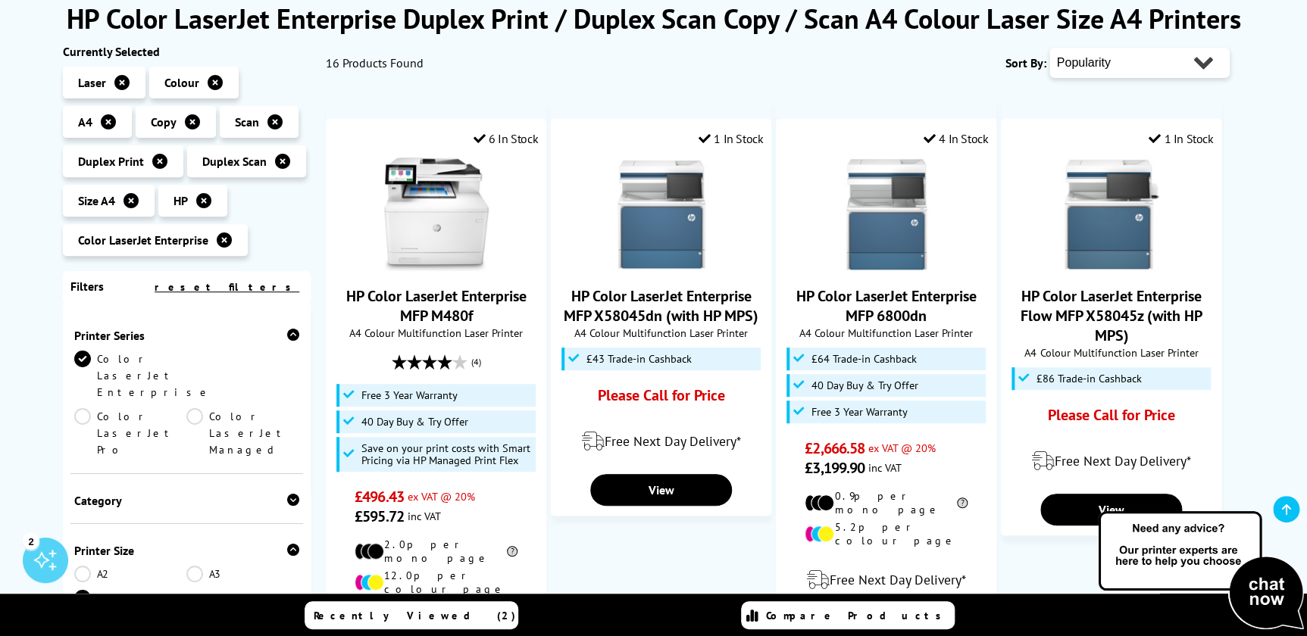
click at [1129, 53] on select "Popularity Rating Price - Low to High Price - High to Low Running Costs - Low t…" at bounding box center [1139, 63] width 180 height 30
select select "Price Ascending"
click at [1049, 48] on select "Popularity Rating Price - Low to High Price - High to Low Running Costs - Low t…" at bounding box center [1139, 63] width 180 height 30
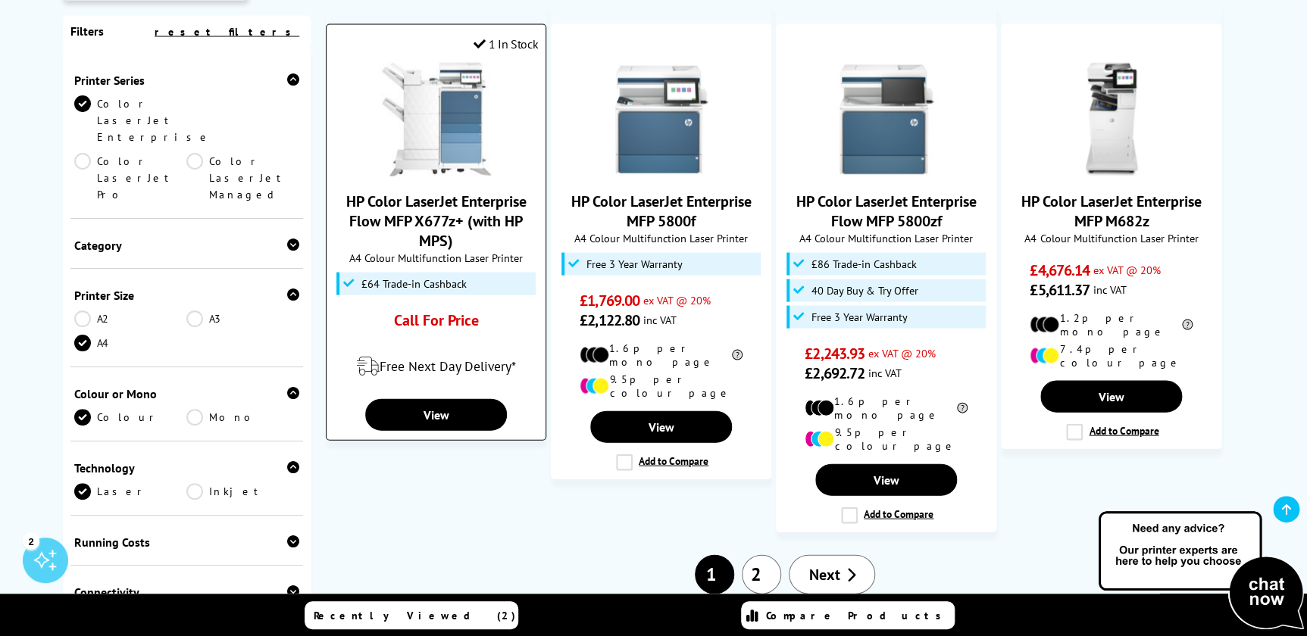
scroll to position [1653, 0]
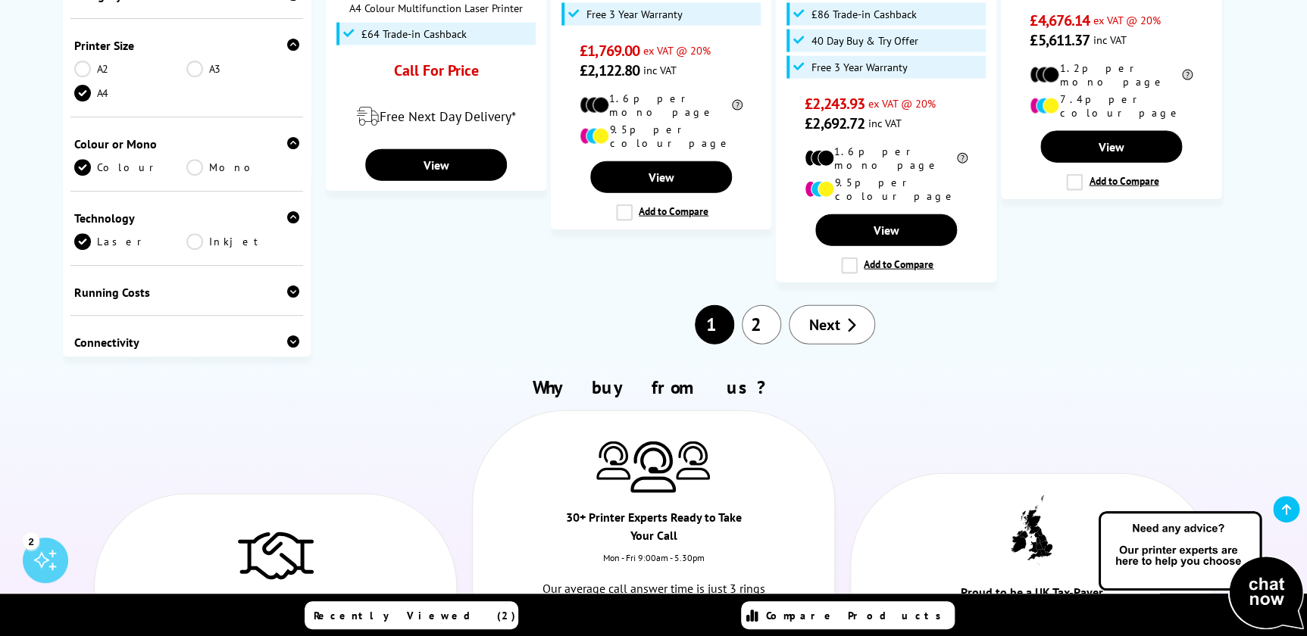
click at [755, 305] on link "2" at bounding box center [761, 324] width 39 height 39
